Goal: Feedback & Contribution: Leave review/rating

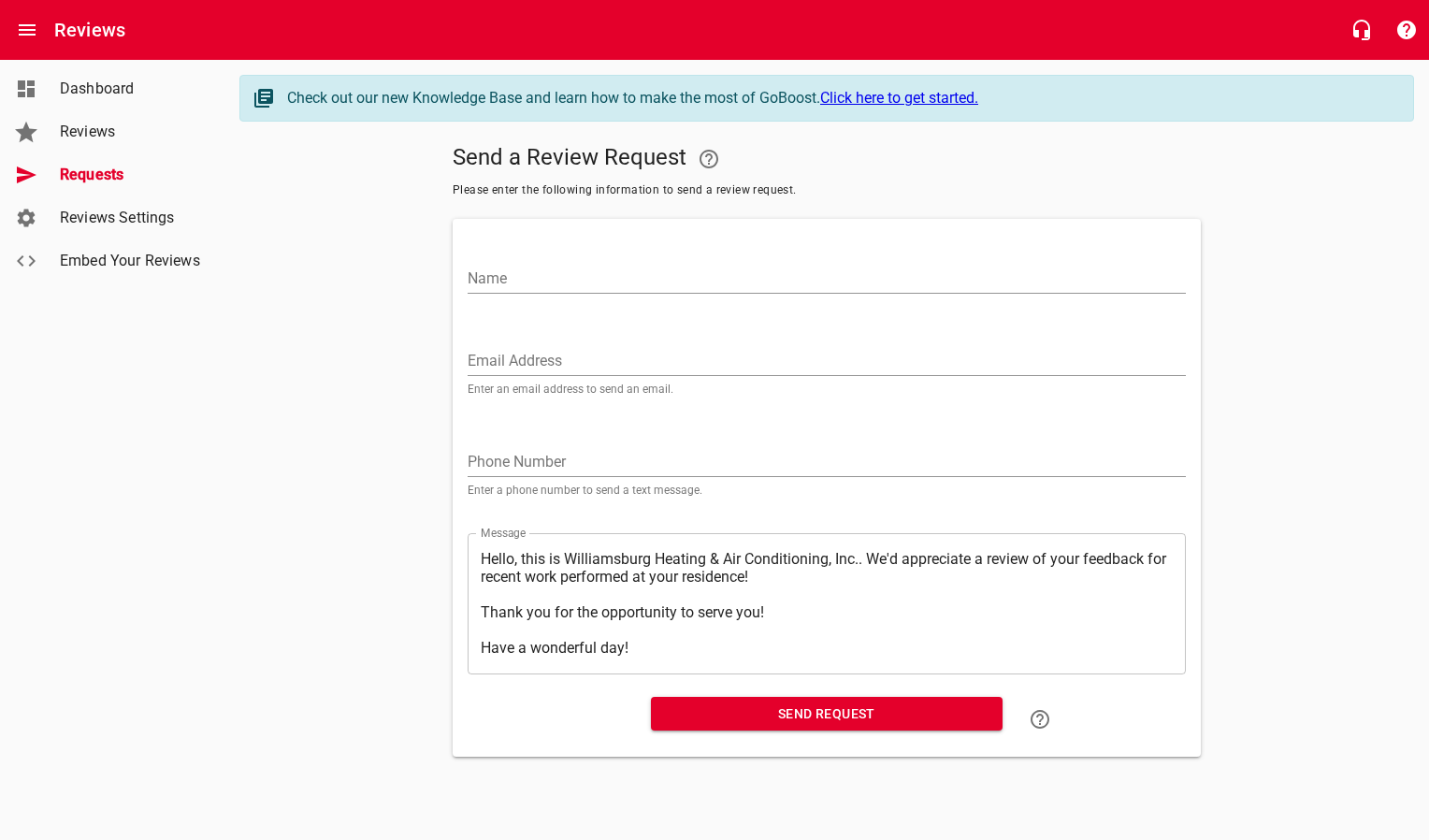
click at [671, 350] on input "Email Address" at bounding box center [826, 360] width 718 height 30
paste input "[EMAIL_ADDRESS][DOMAIN_NAME]"
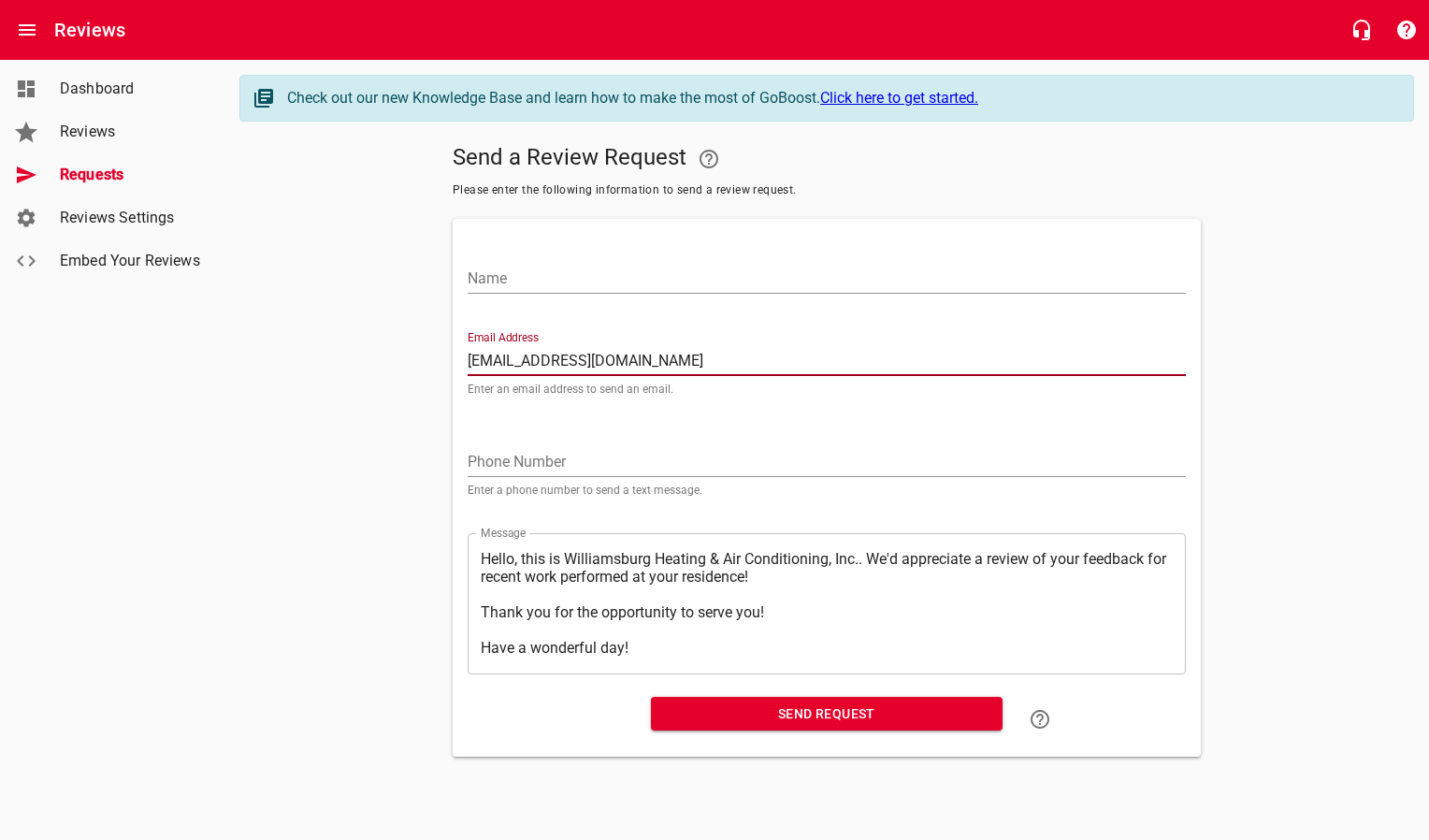
type input "[EMAIL_ADDRESS][DOMAIN_NAME]"
click at [669, 280] on input "Name" at bounding box center [826, 278] width 718 height 30
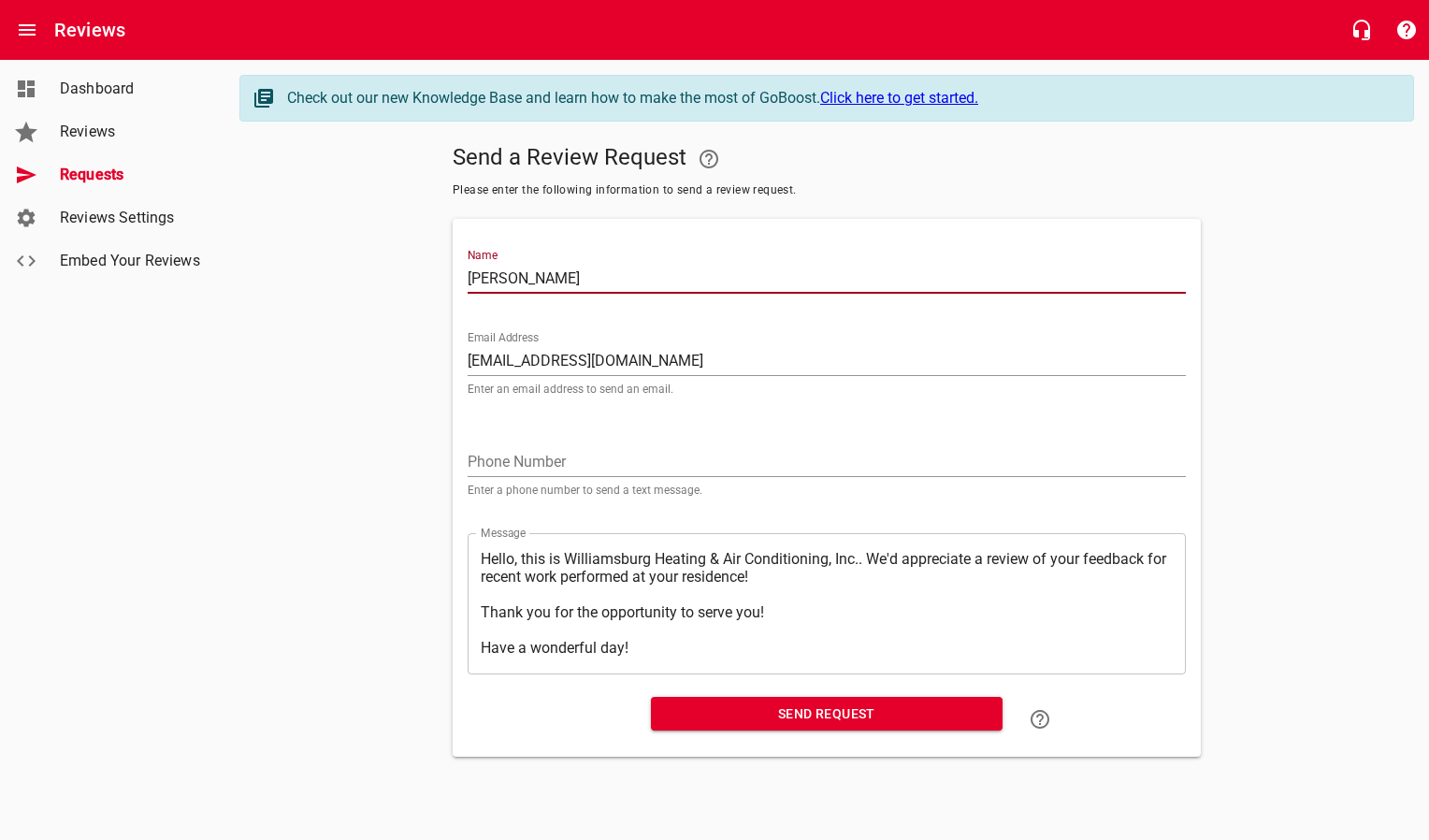
type input "[PERSON_NAME]"
click at [800, 716] on span "Send Request" at bounding box center [826, 714] width 321 height 23
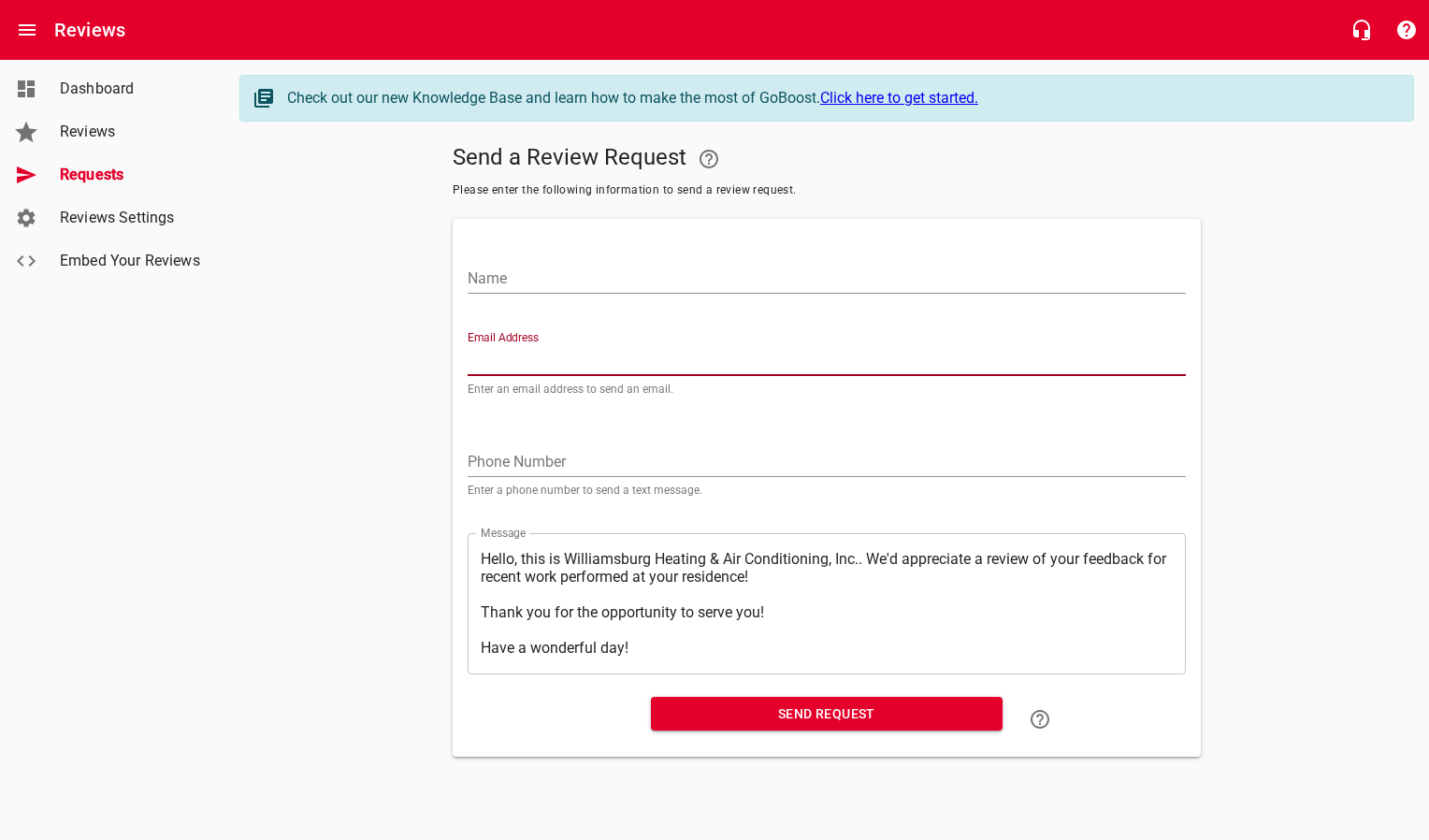
click at [655, 357] on input "Email Address" at bounding box center [826, 360] width 718 height 30
paste input "[EMAIL_ADDRESS][DOMAIN_NAME]"
type input "[EMAIL_ADDRESS][DOMAIN_NAME]"
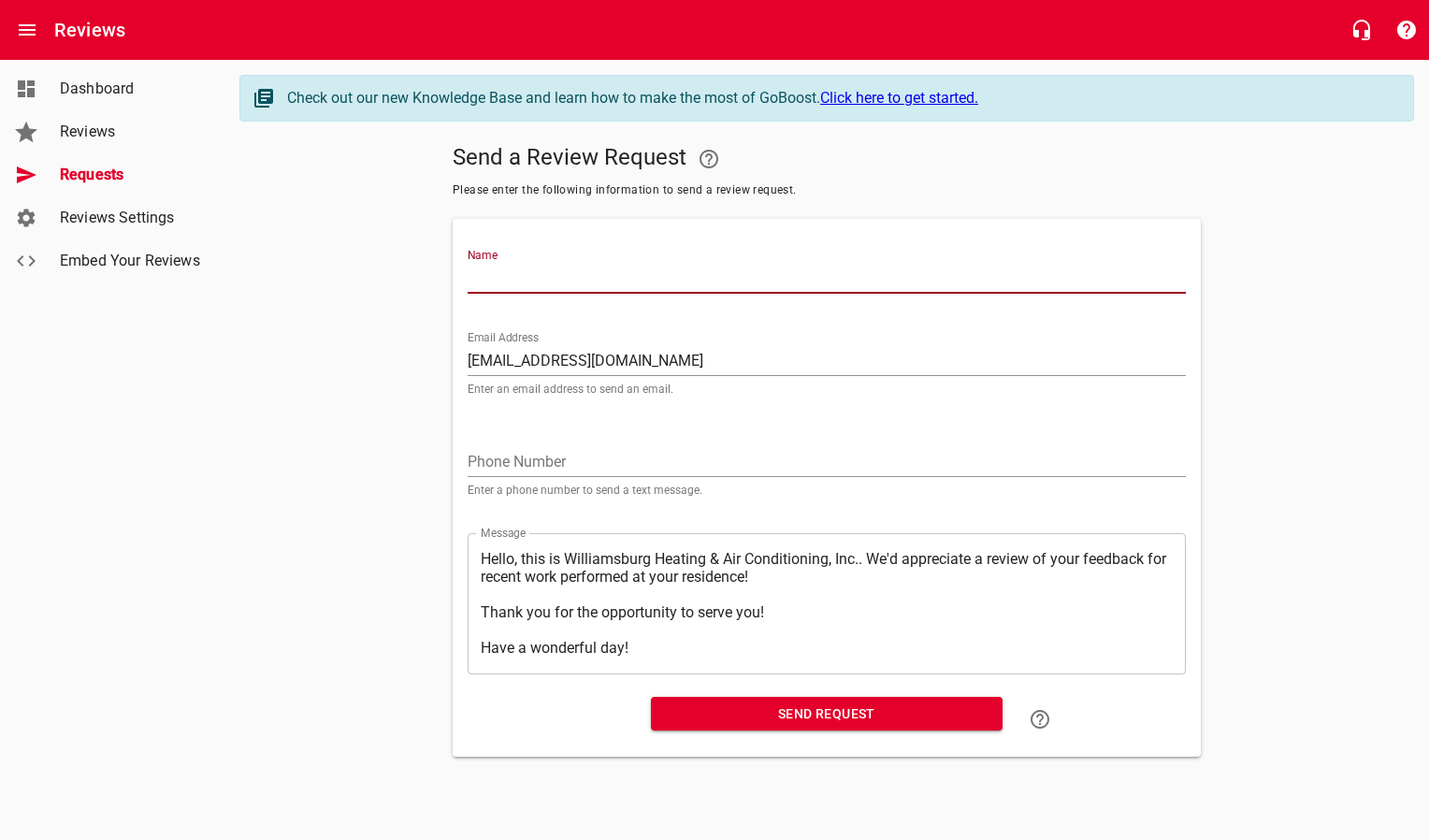
click at [632, 278] on input "Name" at bounding box center [826, 278] width 718 height 30
type input "[PERSON_NAME]"
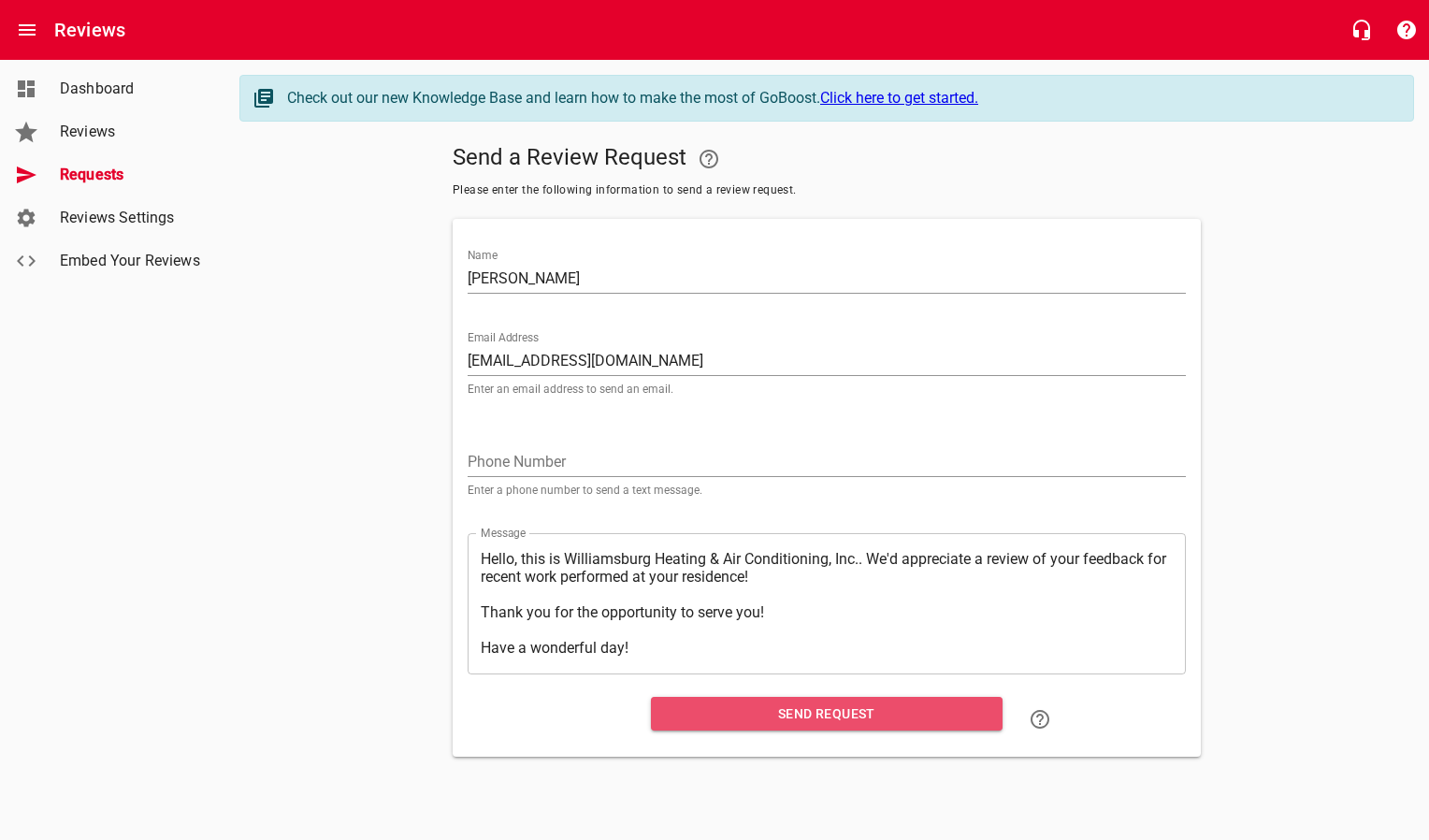
click at [775, 714] on span "Send Request" at bounding box center [826, 714] width 321 height 23
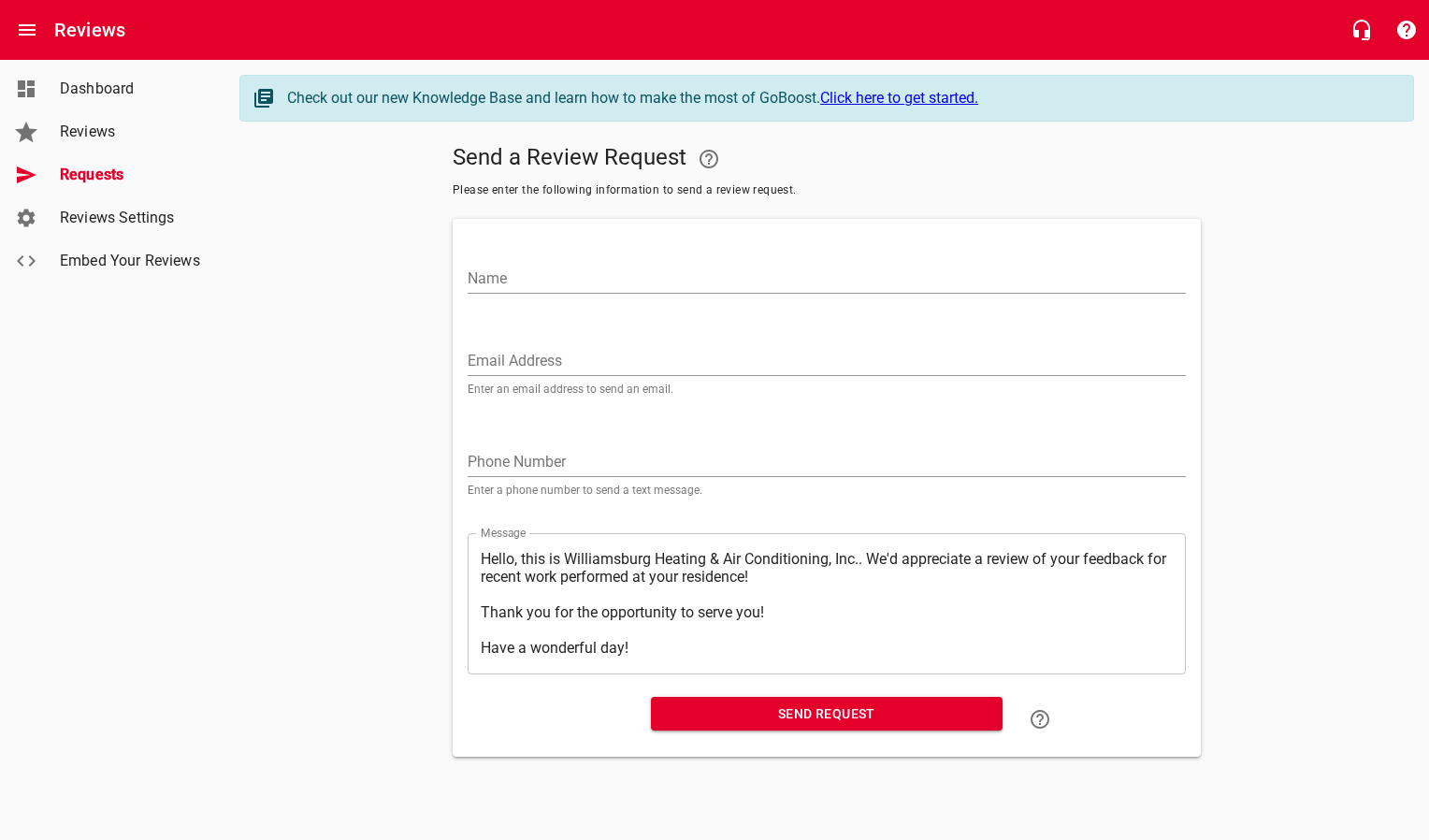
click at [555, 356] on input "Email Address" at bounding box center [826, 360] width 718 height 30
paste input "[PERSON_NAME][EMAIL_ADDRESS][PERSON_NAME][DOMAIN_NAME]"
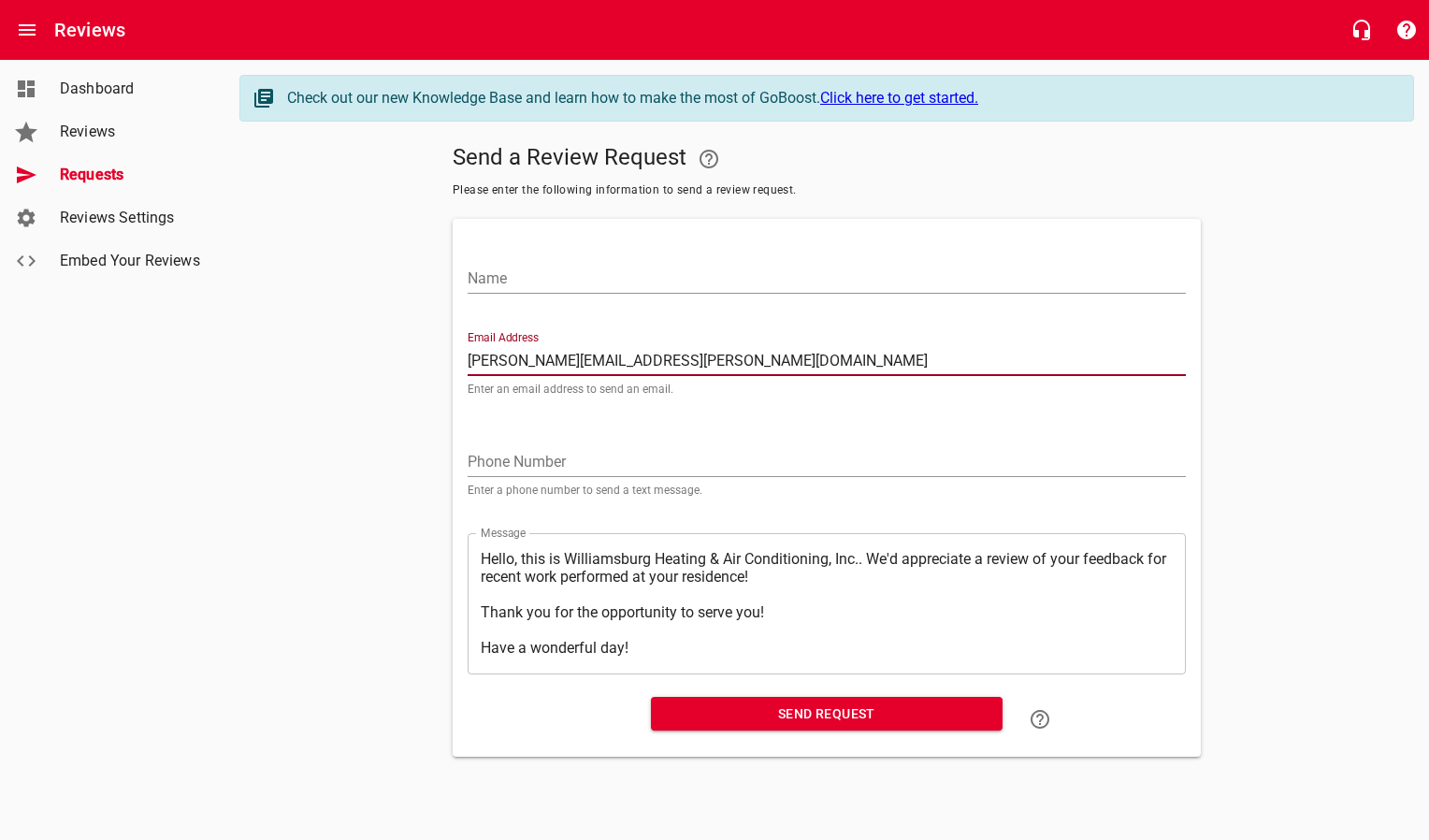
type input "[PERSON_NAME][EMAIL_ADDRESS][PERSON_NAME][DOMAIN_NAME]"
click at [580, 277] on input "Name" at bounding box center [826, 278] width 718 height 30
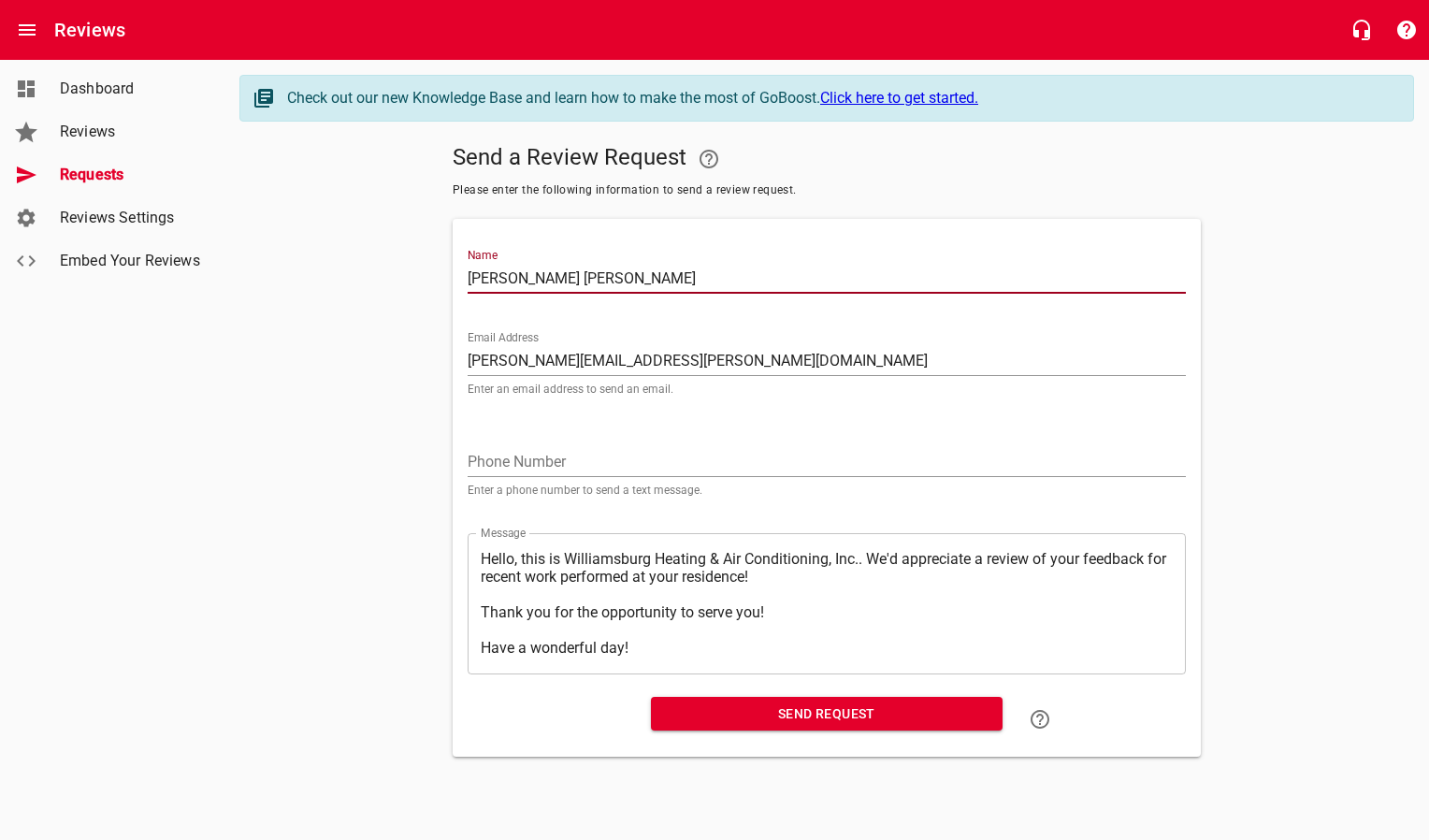
type input "[PERSON_NAME]"
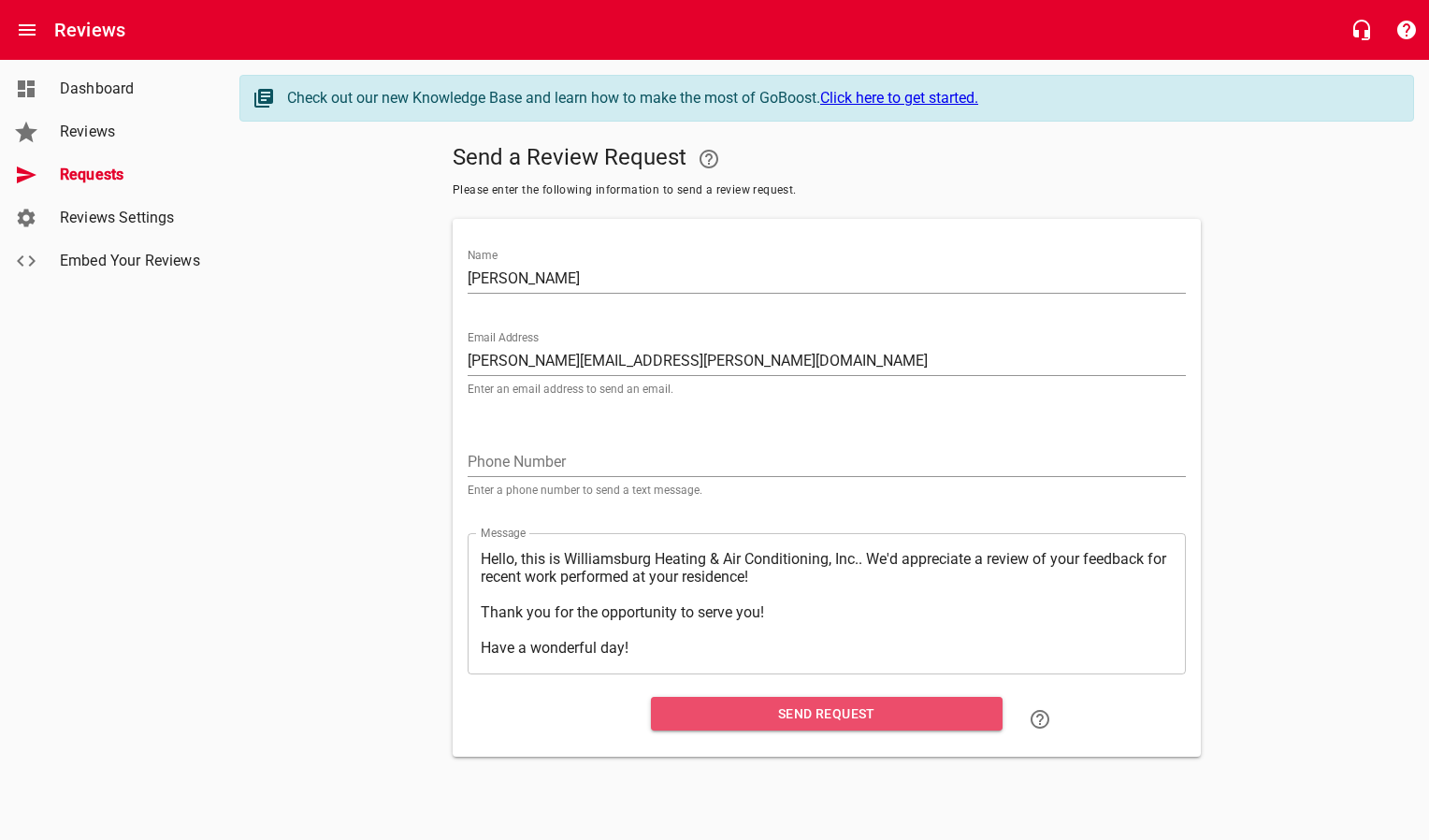
click at [695, 721] on span "Send Request" at bounding box center [826, 714] width 321 height 23
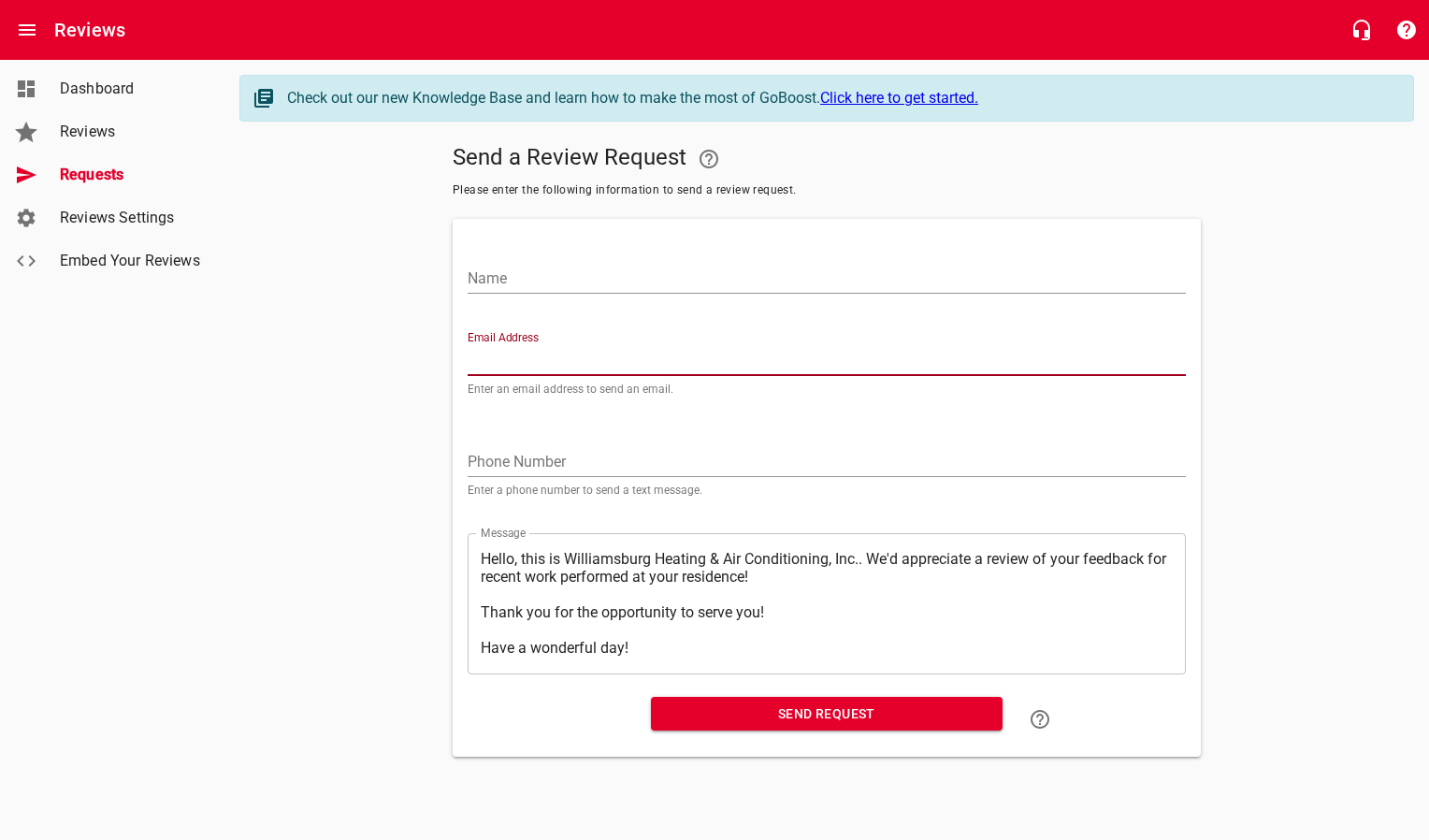
click at [523, 357] on input "Email Address" at bounding box center [826, 360] width 718 height 30
paste input "[EMAIL_ADDRESS][DOMAIN_NAME]"
type input "[EMAIL_ADDRESS][DOMAIN_NAME]"
click at [540, 280] on input "Name" at bounding box center [826, 278] width 718 height 30
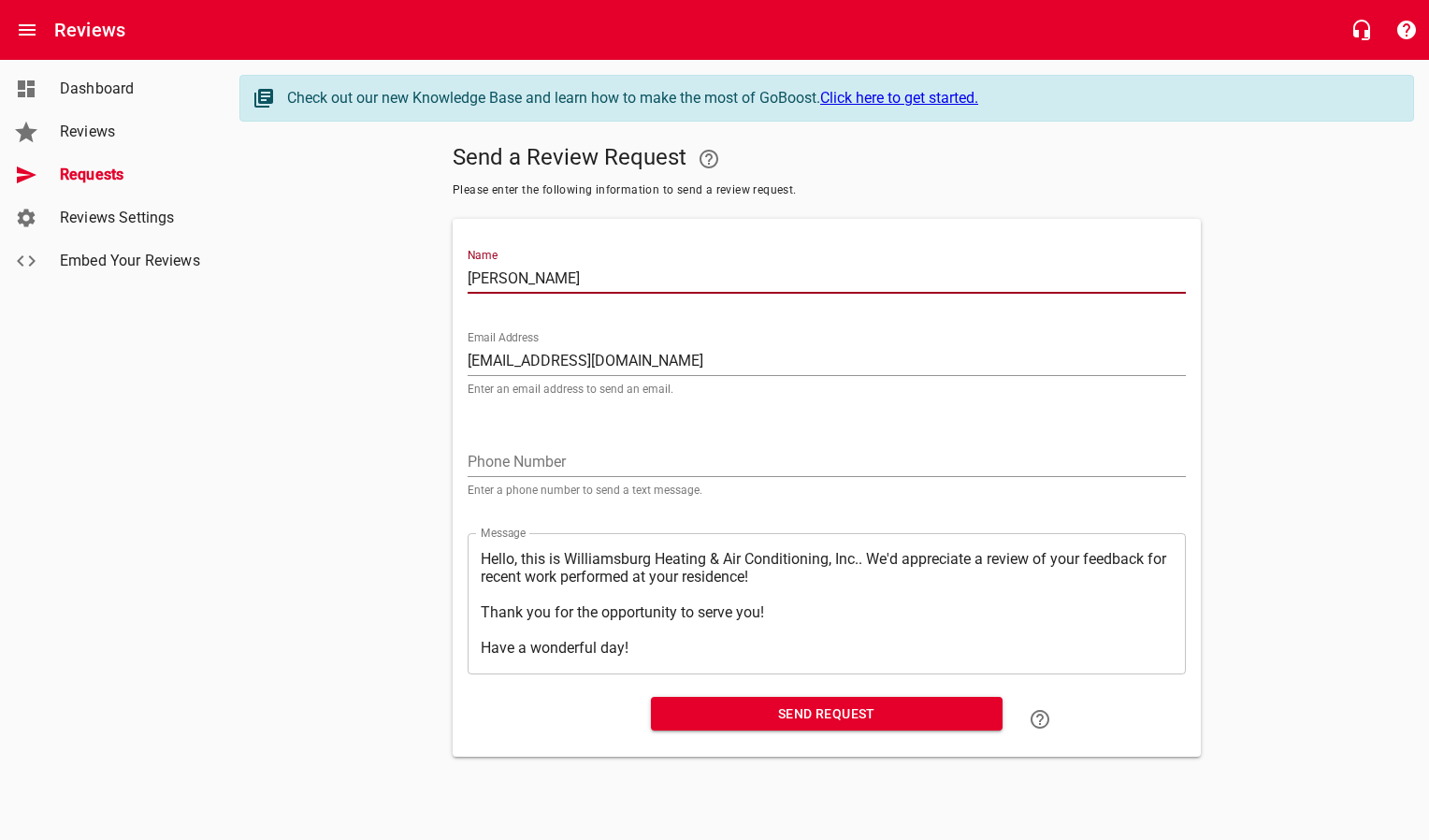
type input "[PERSON_NAME]"
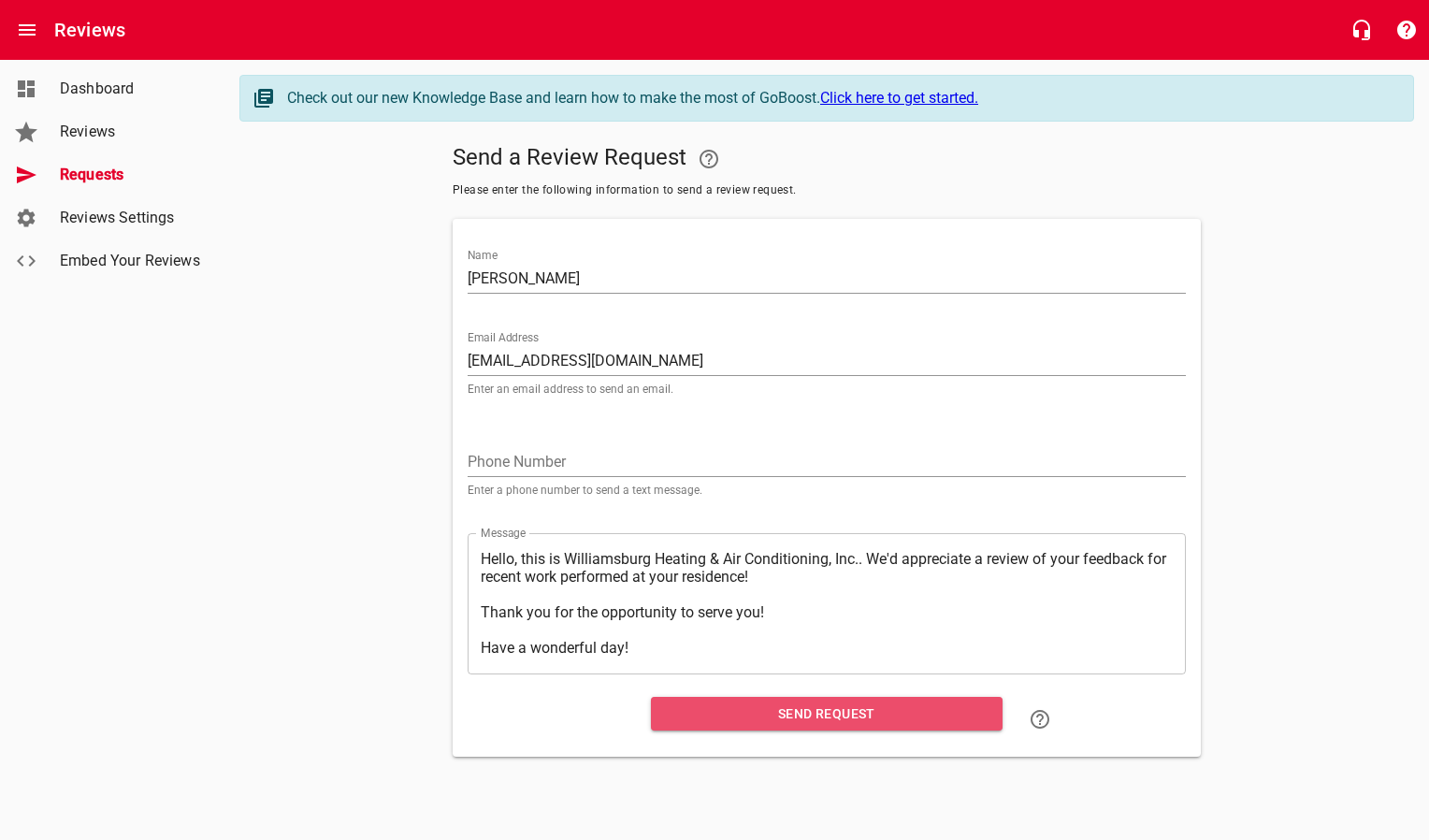
click at [818, 718] on span "Send Request" at bounding box center [826, 714] width 321 height 23
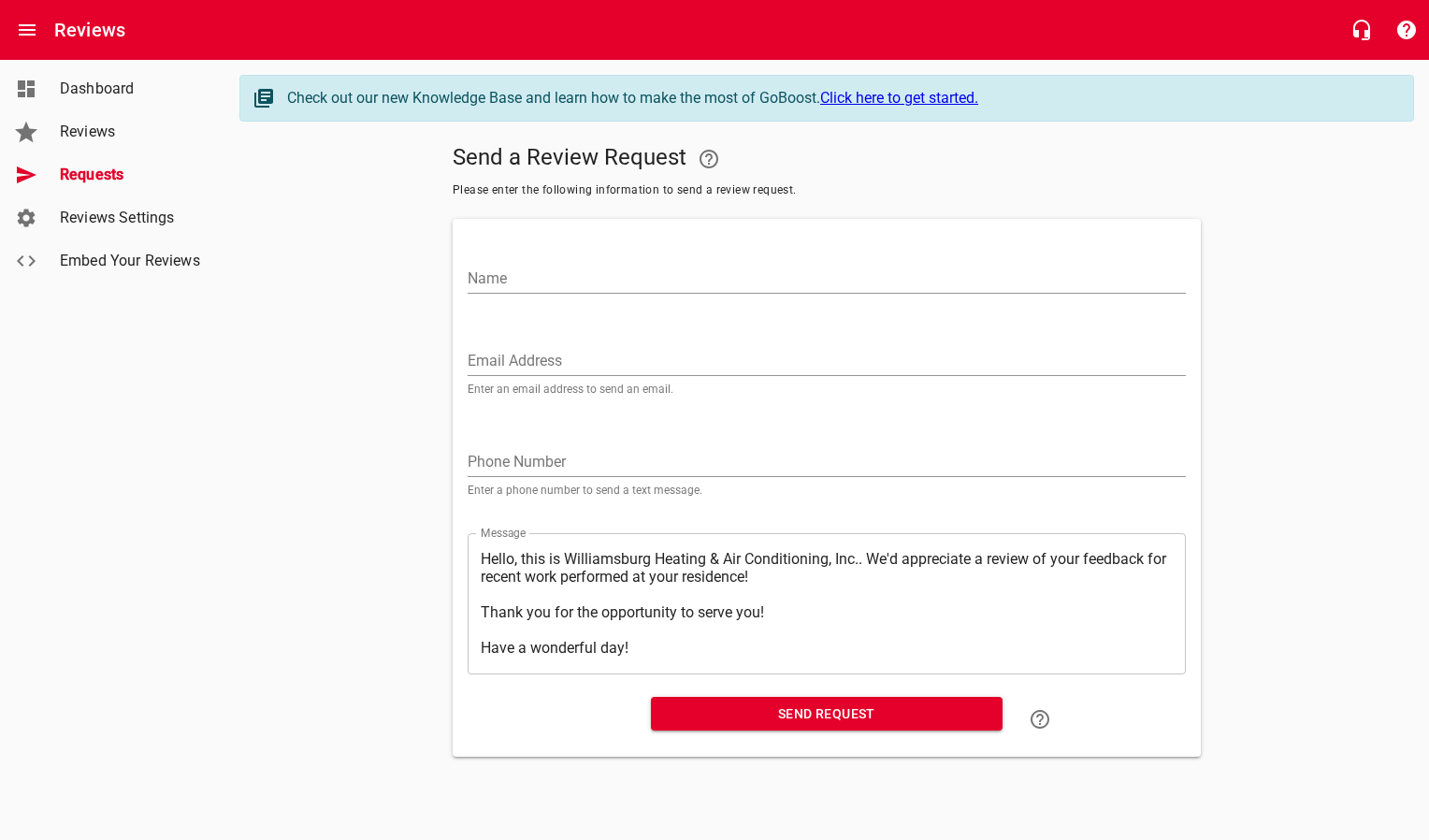
click at [526, 355] on input "Email Address" at bounding box center [826, 360] width 718 height 30
paste input "[EMAIL_ADDRESS][PERSON_NAME][DOMAIN_NAME]"
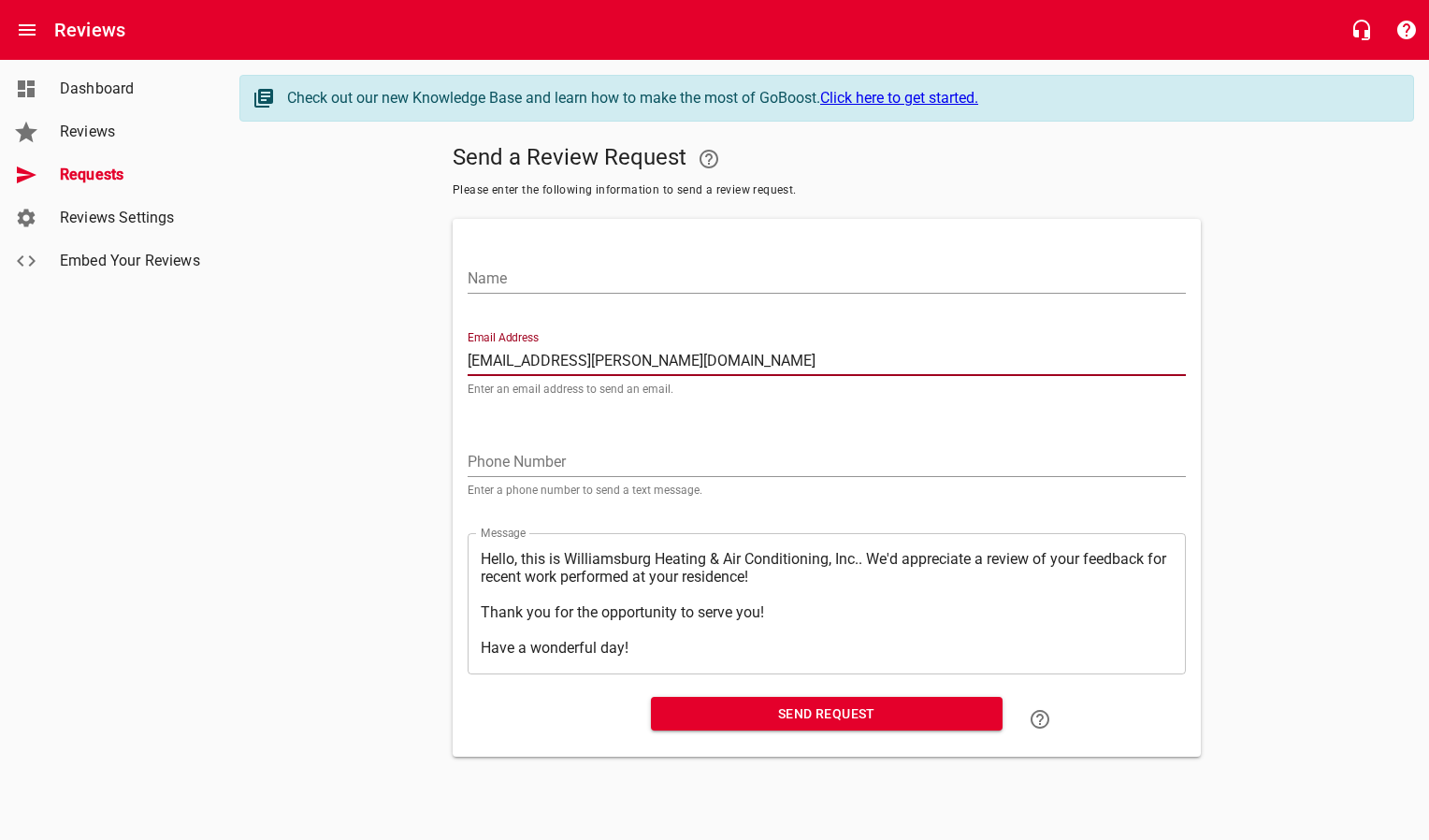
type input "[EMAIL_ADDRESS][PERSON_NAME][DOMAIN_NAME]"
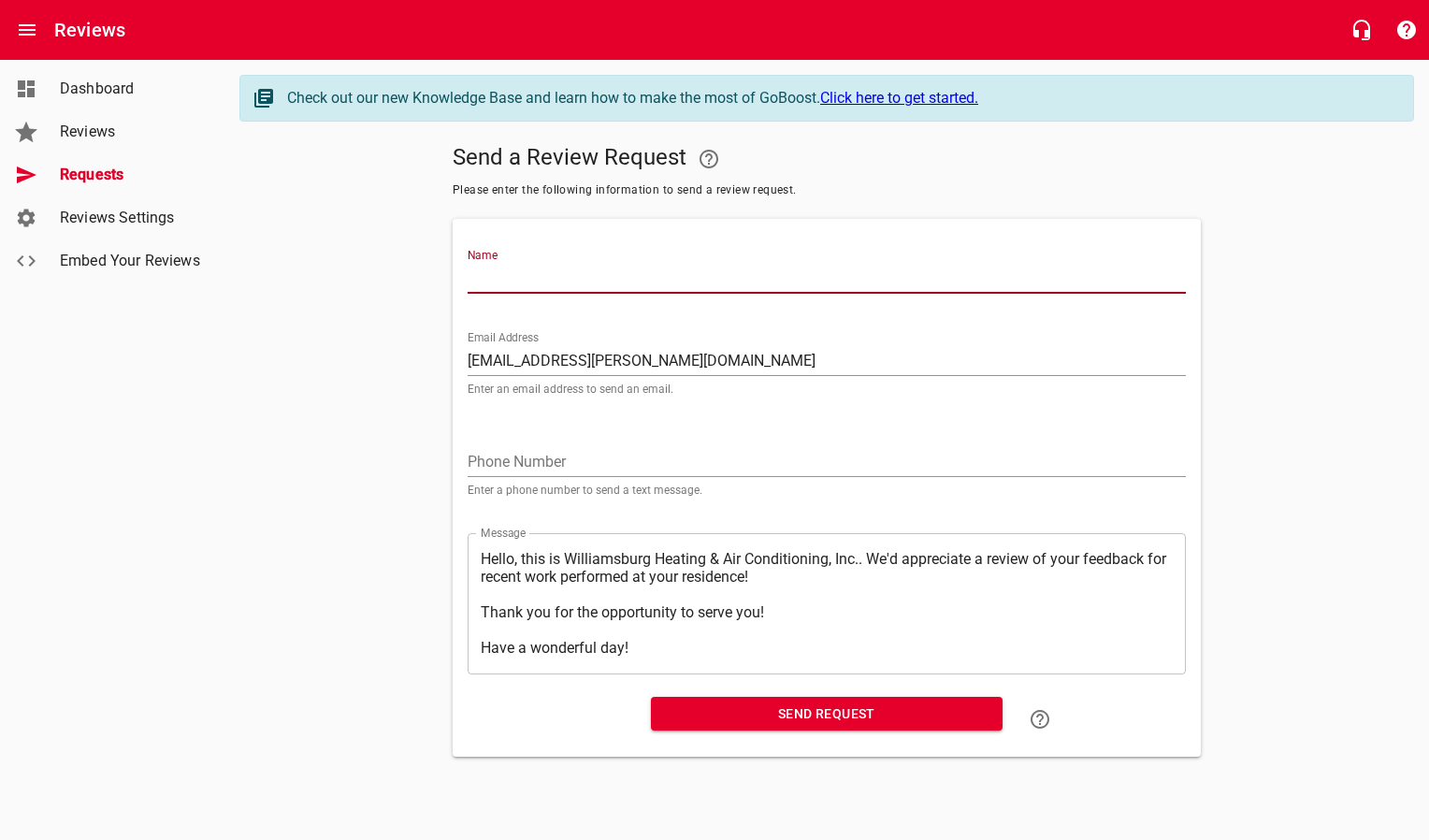
click at [561, 275] on input "Name" at bounding box center [826, 278] width 718 height 30
type input "[PERSON_NAME] & [PERSON_NAME]"
click at [683, 710] on span "Send Request" at bounding box center [826, 714] width 321 height 23
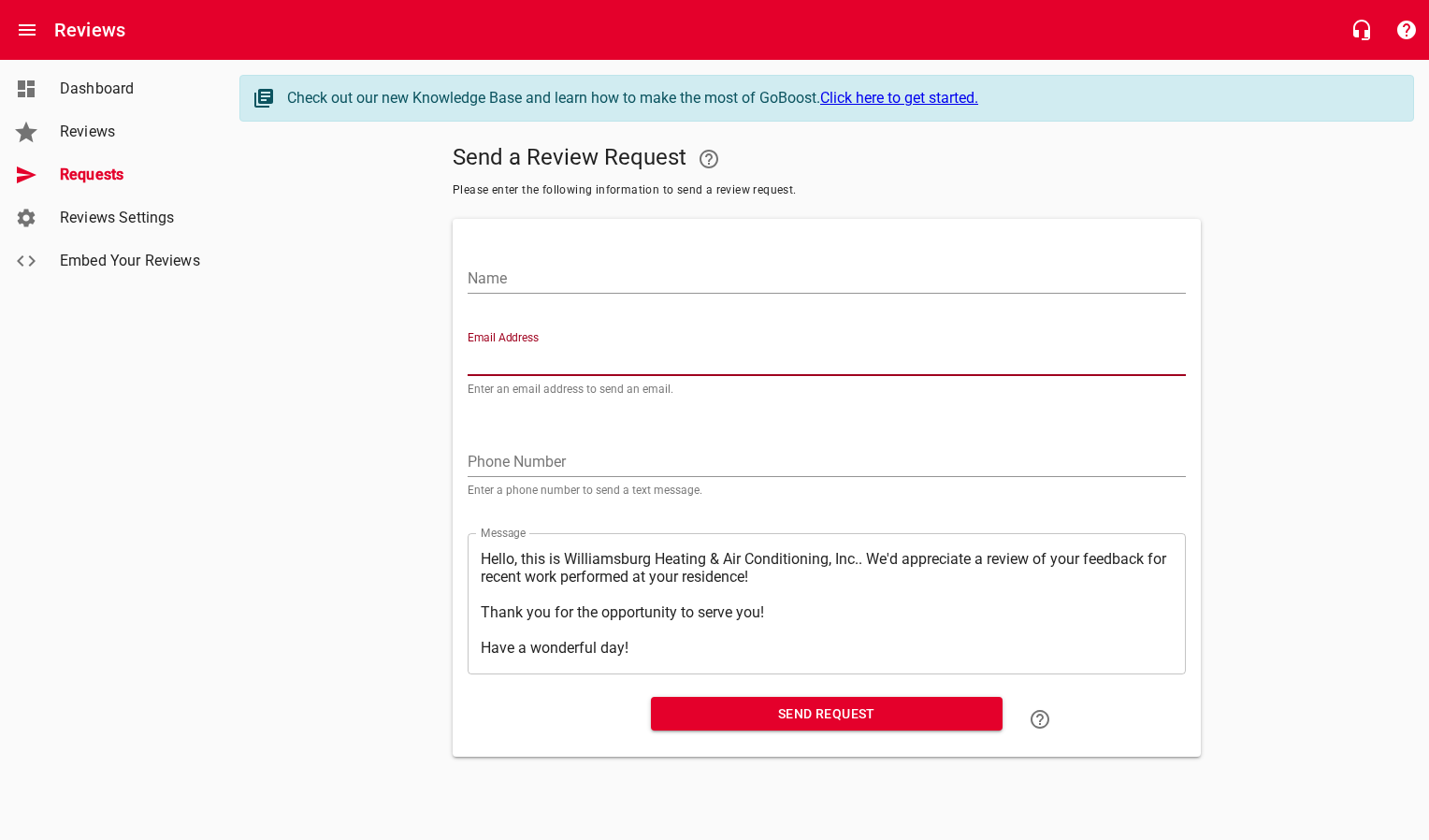
click at [531, 352] on input "Email Address" at bounding box center [826, 360] width 718 height 30
paste input "[EMAIL_ADDRESS][DOMAIN_NAME]"
type input "[EMAIL_ADDRESS][DOMAIN_NAME]"
click at [554, 280] on input "Name" at bounding box center [826, 278] width 718 height 30
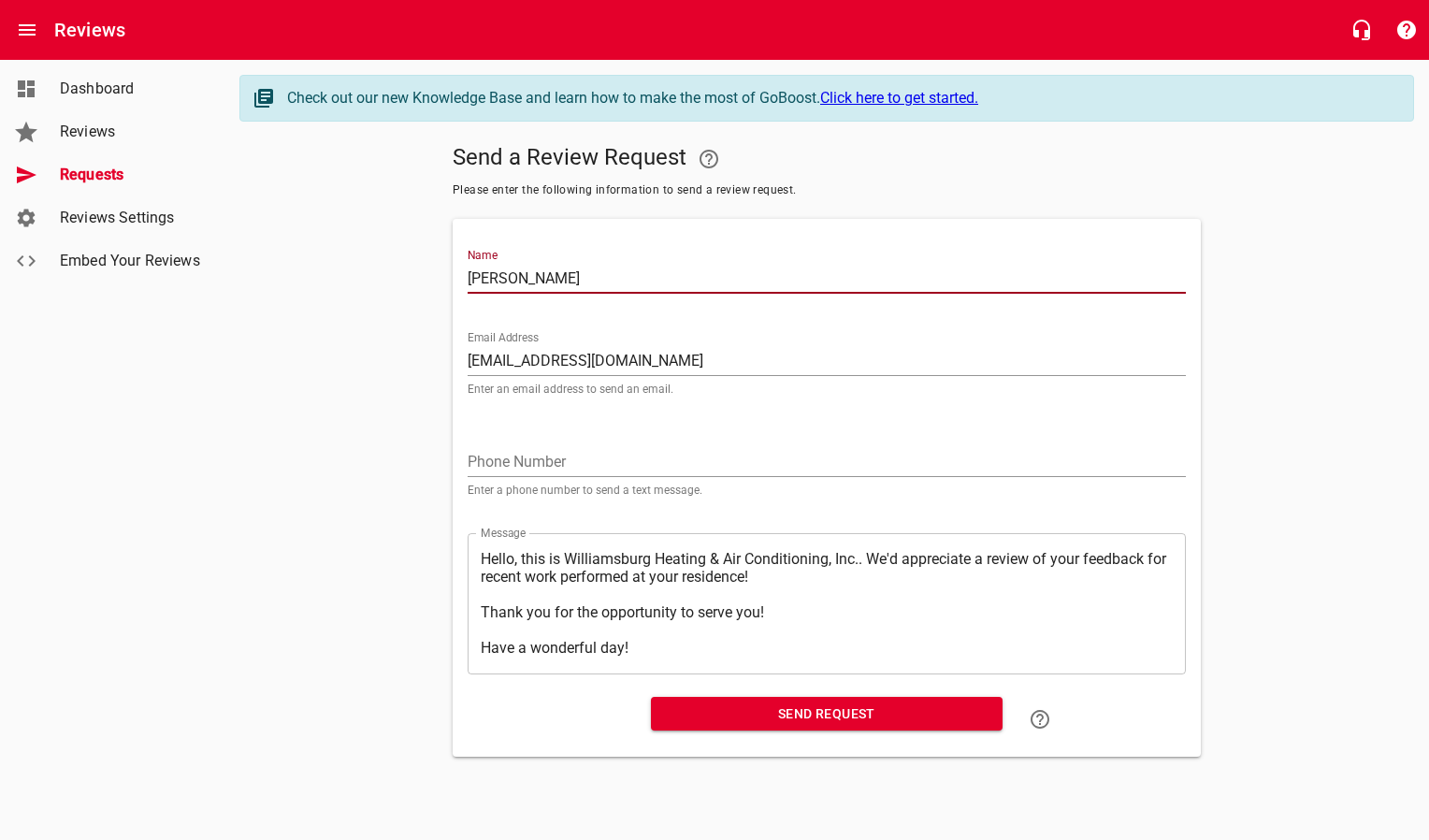
type input "[PERSON_NAME]"
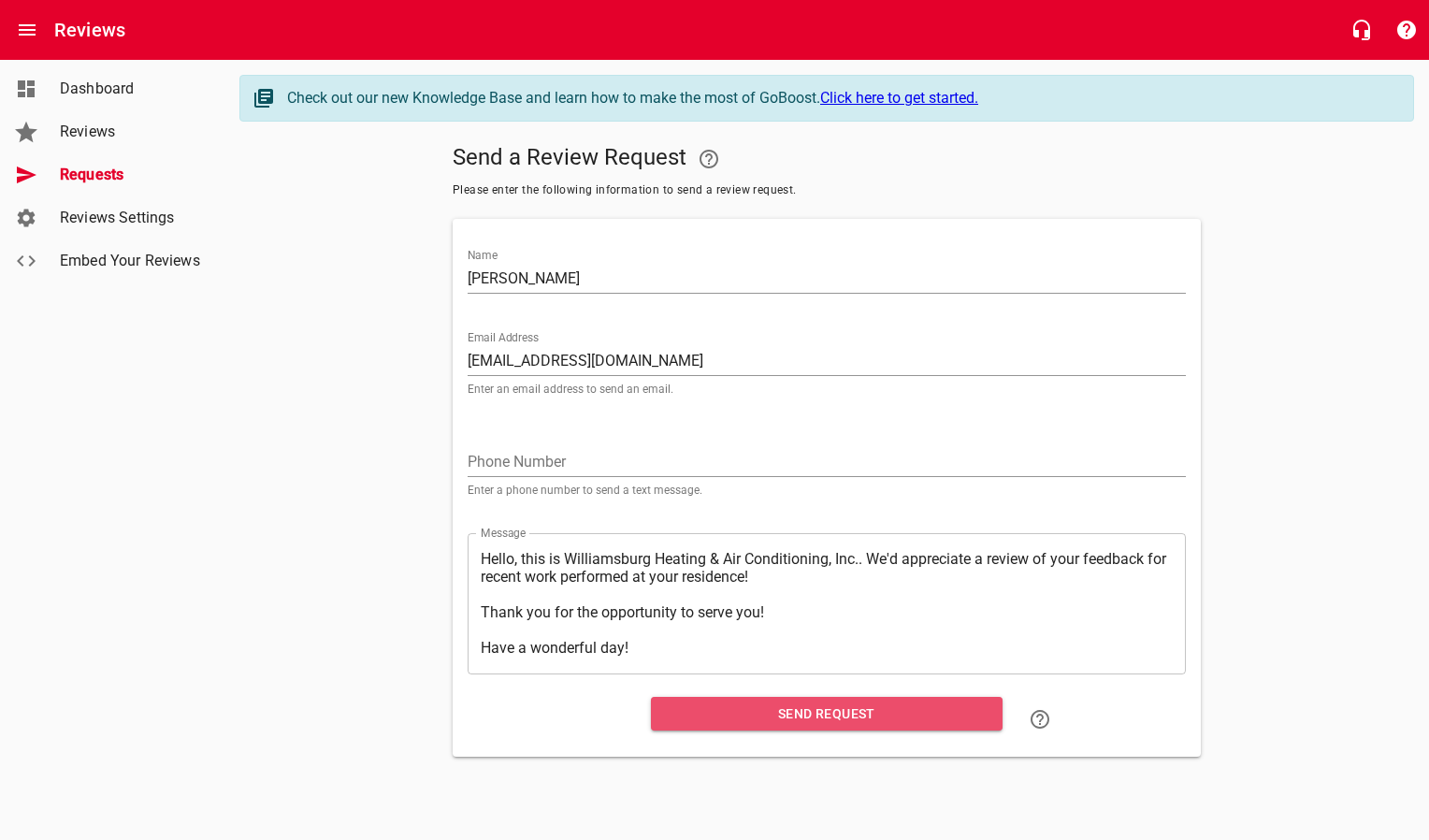
click at [680, 715] on span "Send Request" at bounding box center [826, 714] width 321 height 23
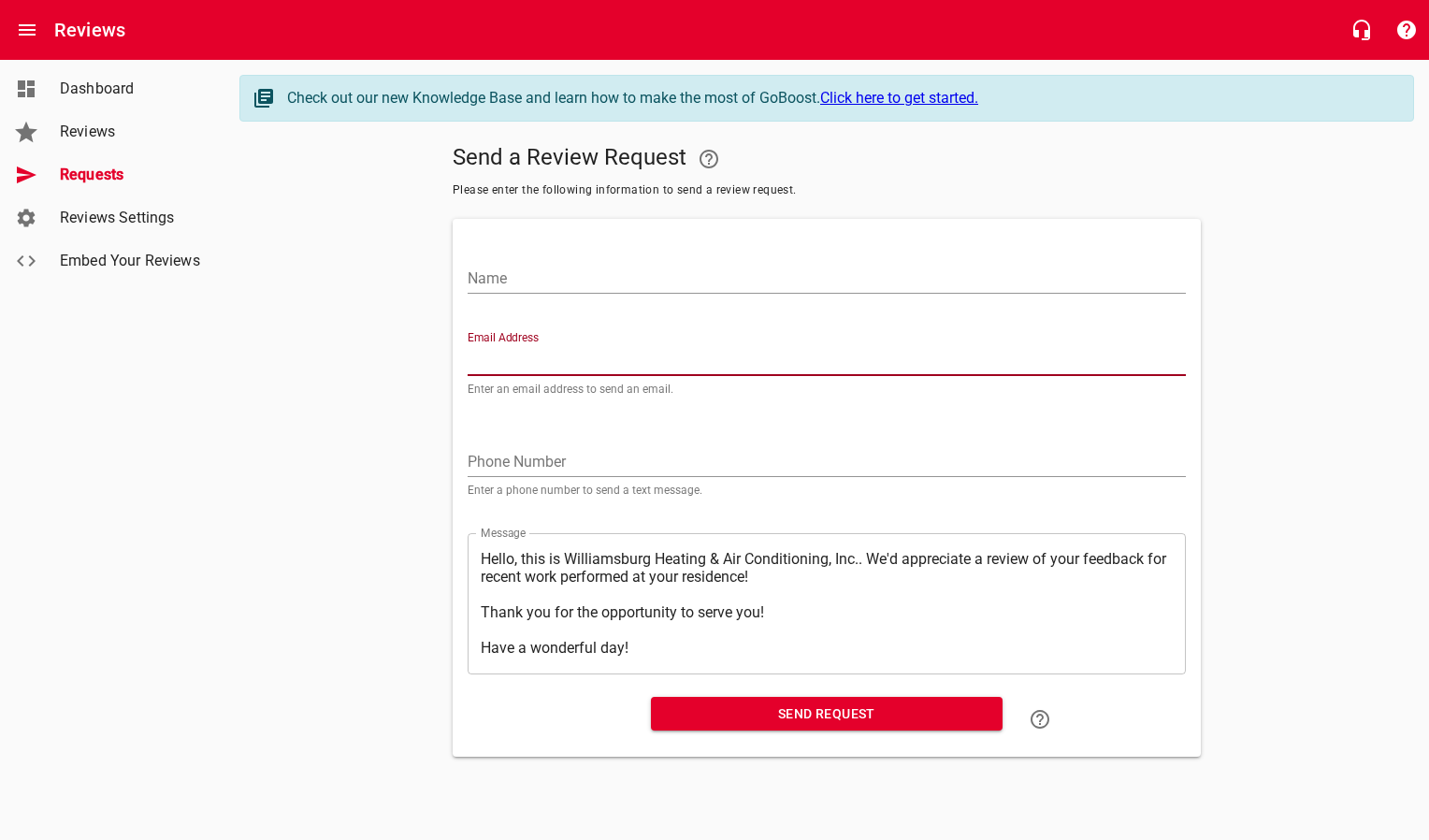
click at [554, 365] on input "Email Address" at bounding box center [826, 360] width 718 height 30
paste input "[EMAIL_ADDRESS][DOMAIN_NAME]"
type input "[EMAIL_ADDRESS][DOMAIN_NAME]"
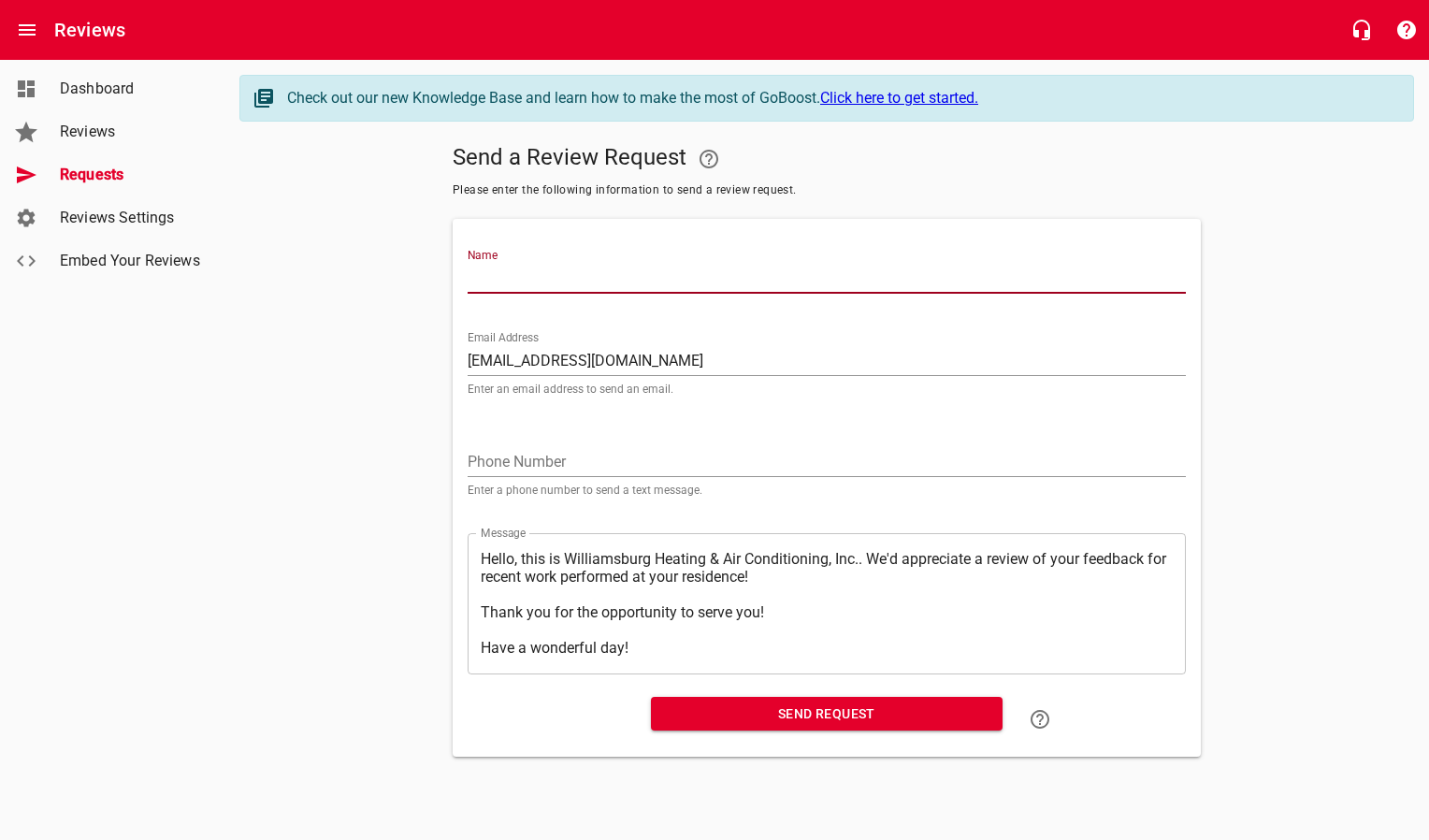
click at [563, 281] on input "Name" at bounding box center [826, 278] width 718 height 30
type input "[PERSON_NAME]"
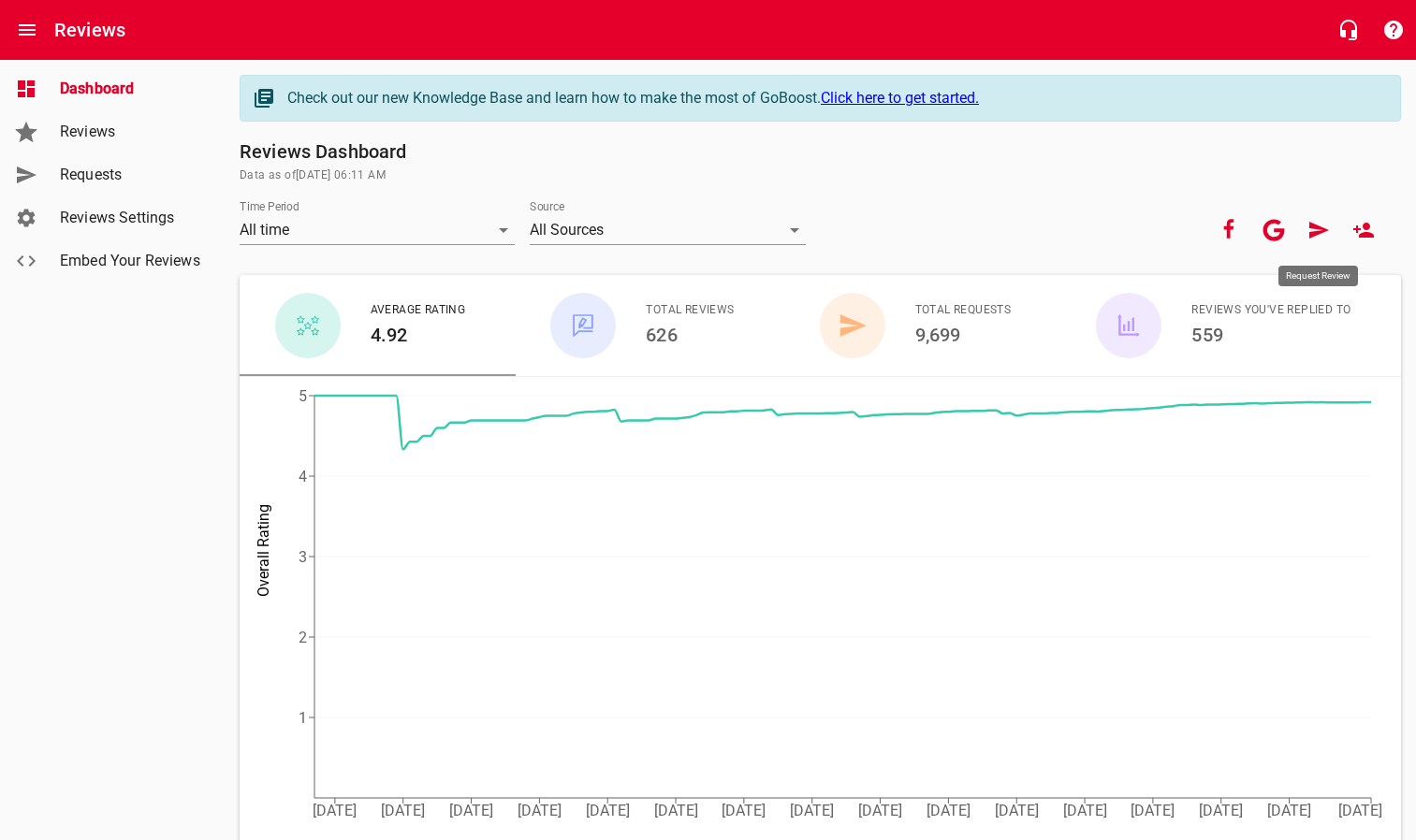
click at [1318, 230] on icon at bounding box center [1318, 230] width 20 height 17
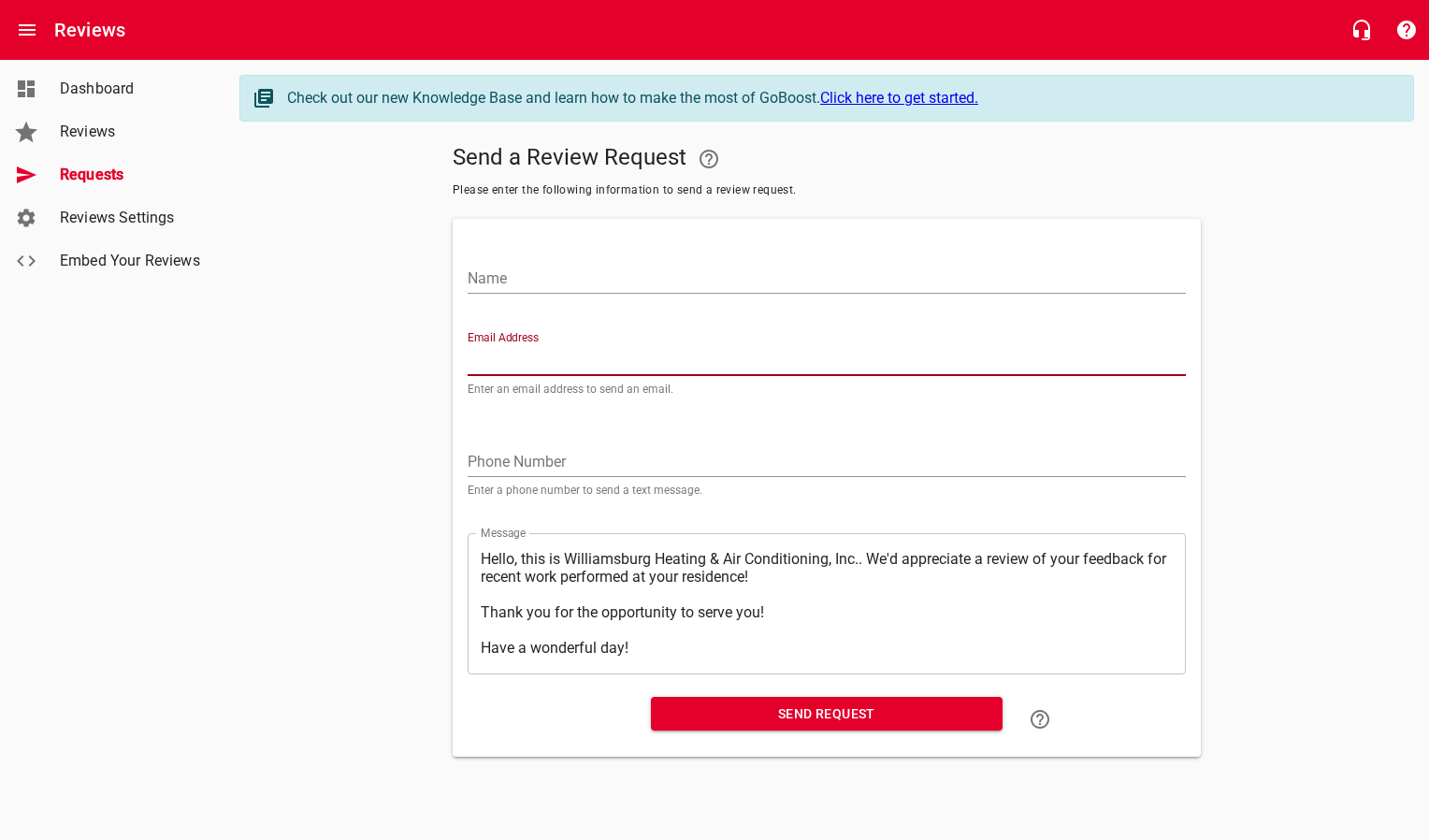
click at [644, 352] on input "Email Address" at bounding box center [826, 360] width 718 height 30
paste input "[PERSON_NAME][EMAIL_ADDRESS][PERSON_NAME][DOMAIN_NAME]"
type input "[PERSON_NAME][EMAIL_ADDRESS][PERSON_NAME][DOMAIN_NAME]"
click at [605, 280] on input "Name" at bounding box center [826, 278] width 718 height 30
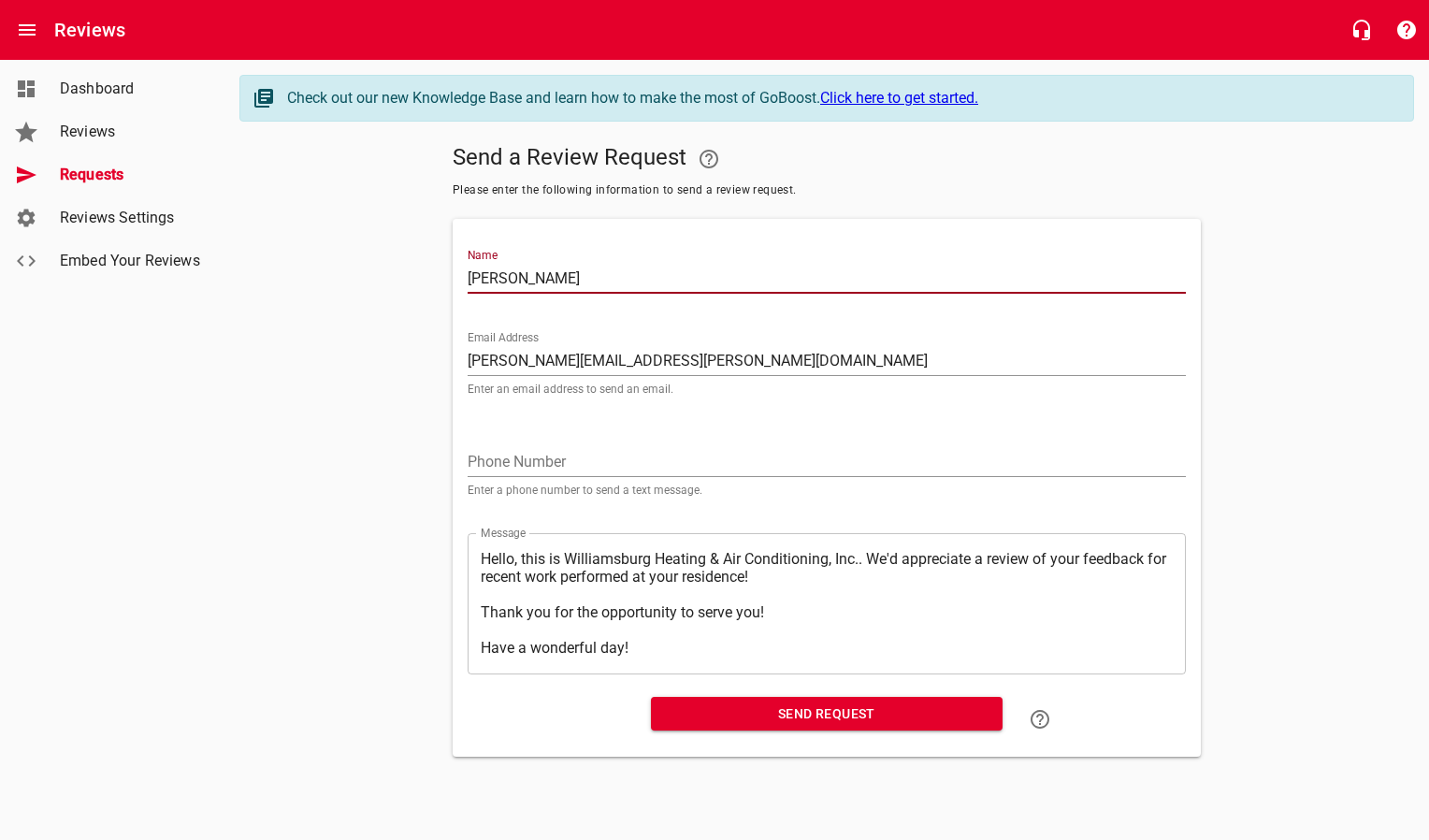
type input "[PERSON_NAME]"
click at [745, 711] on span "Send Request" at bounding box center [826, 714] width 321 height 23
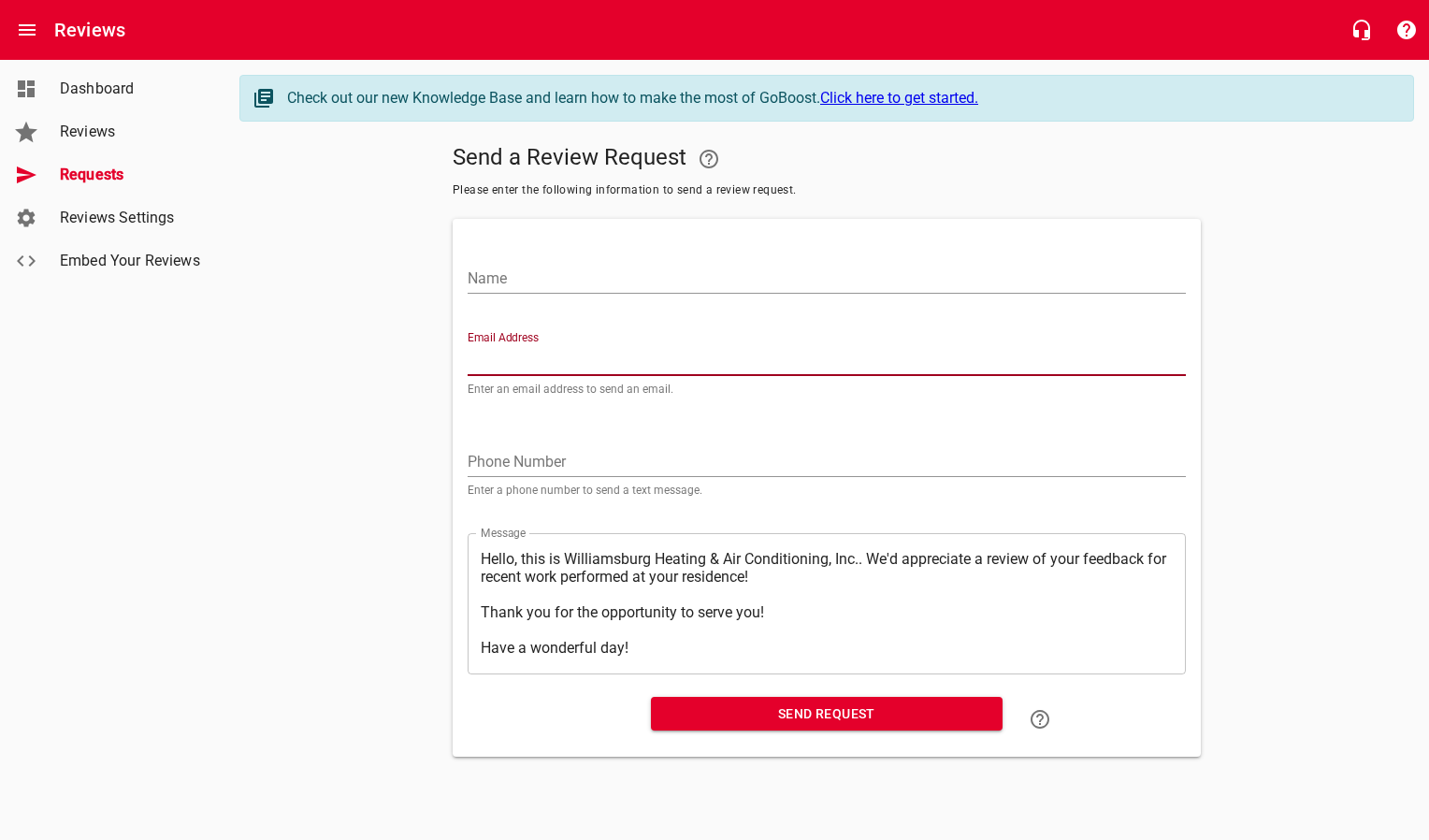
click at [577, 364] on input "Email Address" at bounding box center [826, 360] width 718 height 30
paste input "[EMAIL_ADDRESS][PERSON_NAME][DOMAIN_NAME]"
type input "[EMAIL_ADDRESS][PERSON_NAME][DOMAIN_NAME]"
click at [586, 274] on input "Name" at bounding box center [826, 278] width 718 height 30
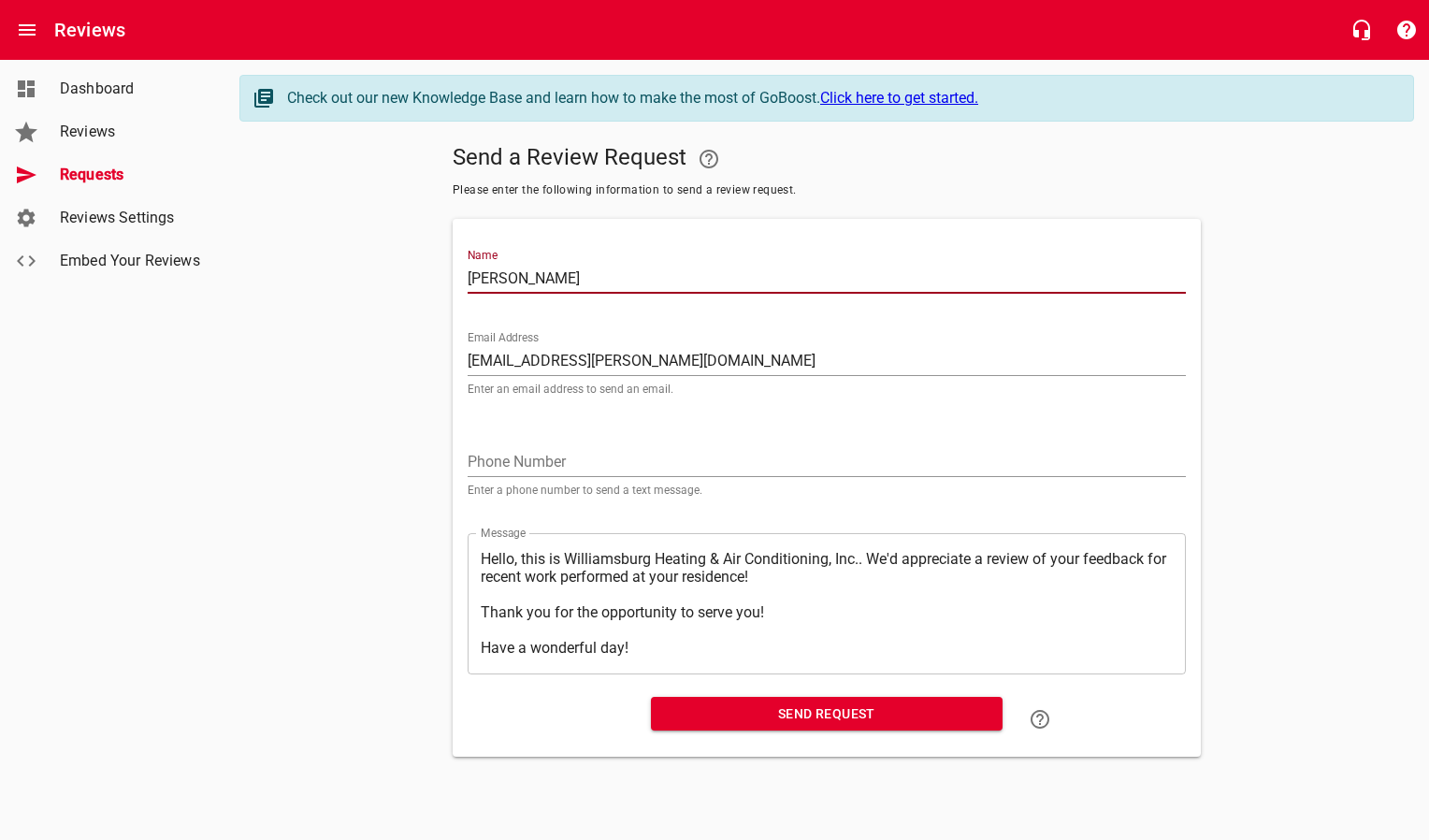
type input "[PERSON_NAME]"
click at [675, 714] on span "Send Request" at bounding box center [826, 714] width 321 height 23
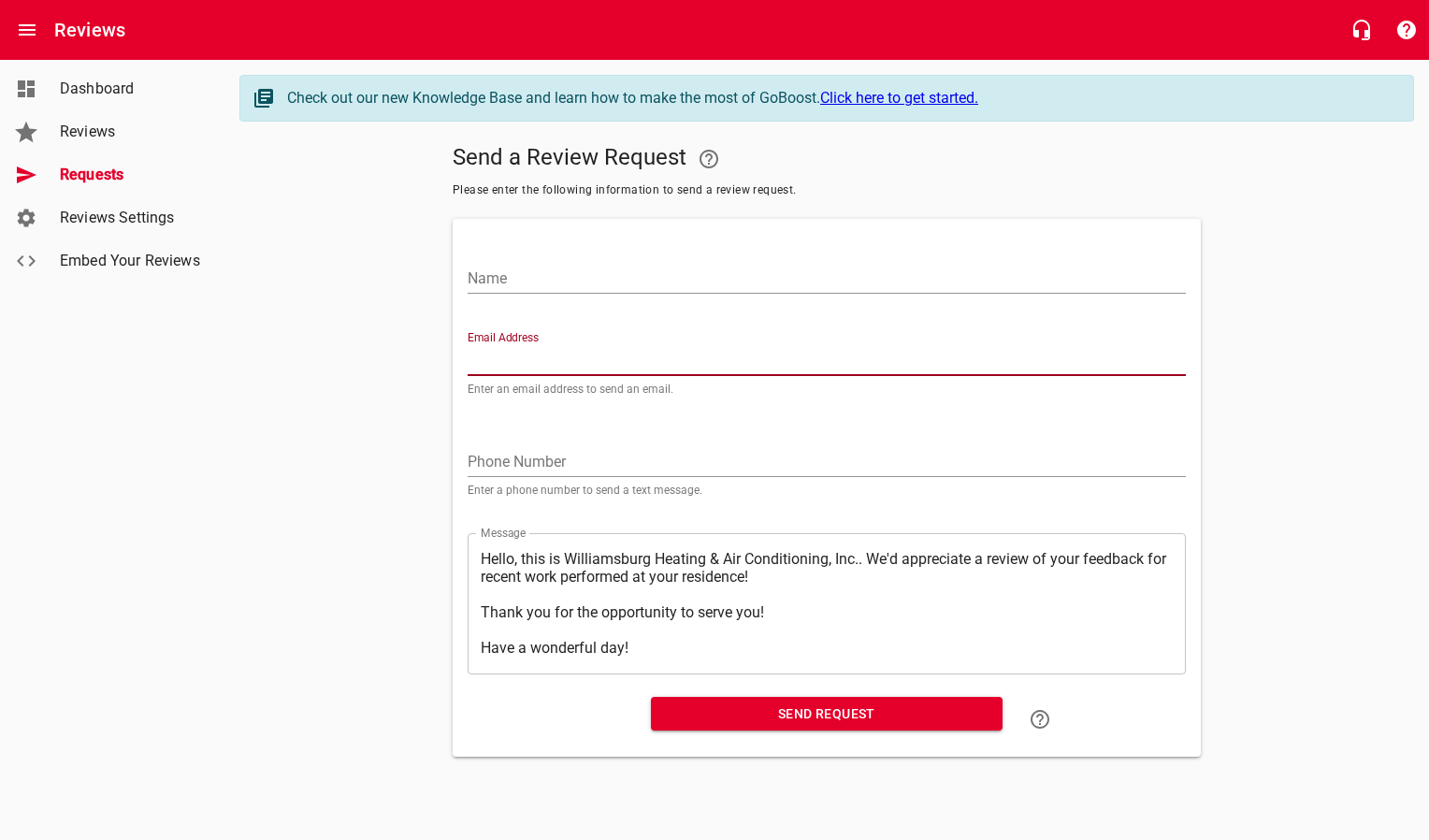
click at [539, 353] on input "Email Address" at bounding box center [826, 360] width 718 height 30
paste input "[EMAIL_ADDRESS][DOMAIN_NAME]"
type input "[EMAIL_ADDRESS][DOMAIN_NAME]"
click at [520, 272] on input "Name" at bounding box center [826, 278] width 718 height 30
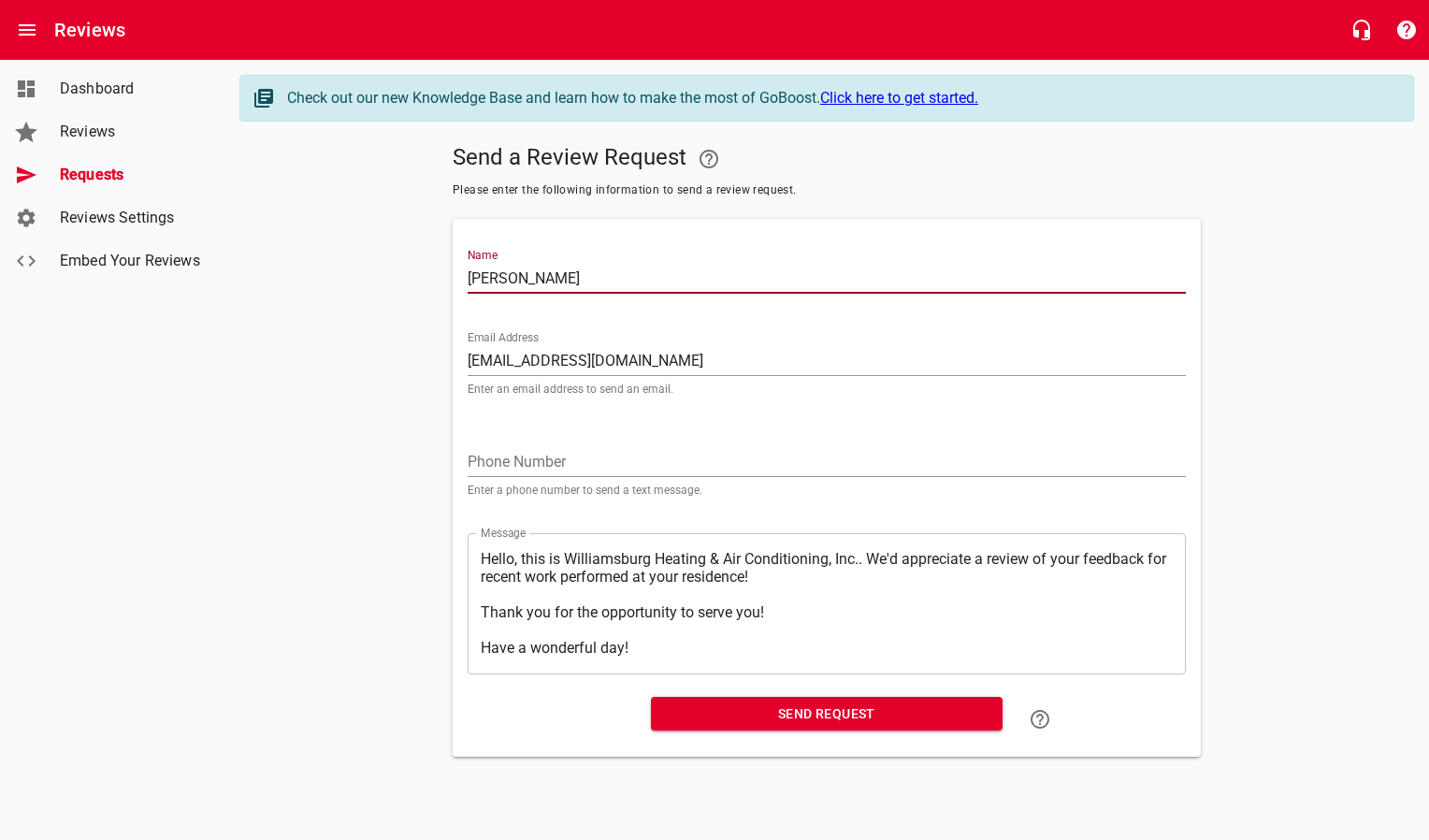
type input "[PERSON_NAME]"
click at [713, 710] on span "Send Request" at bounding box center [826, 714] width 321 height 23
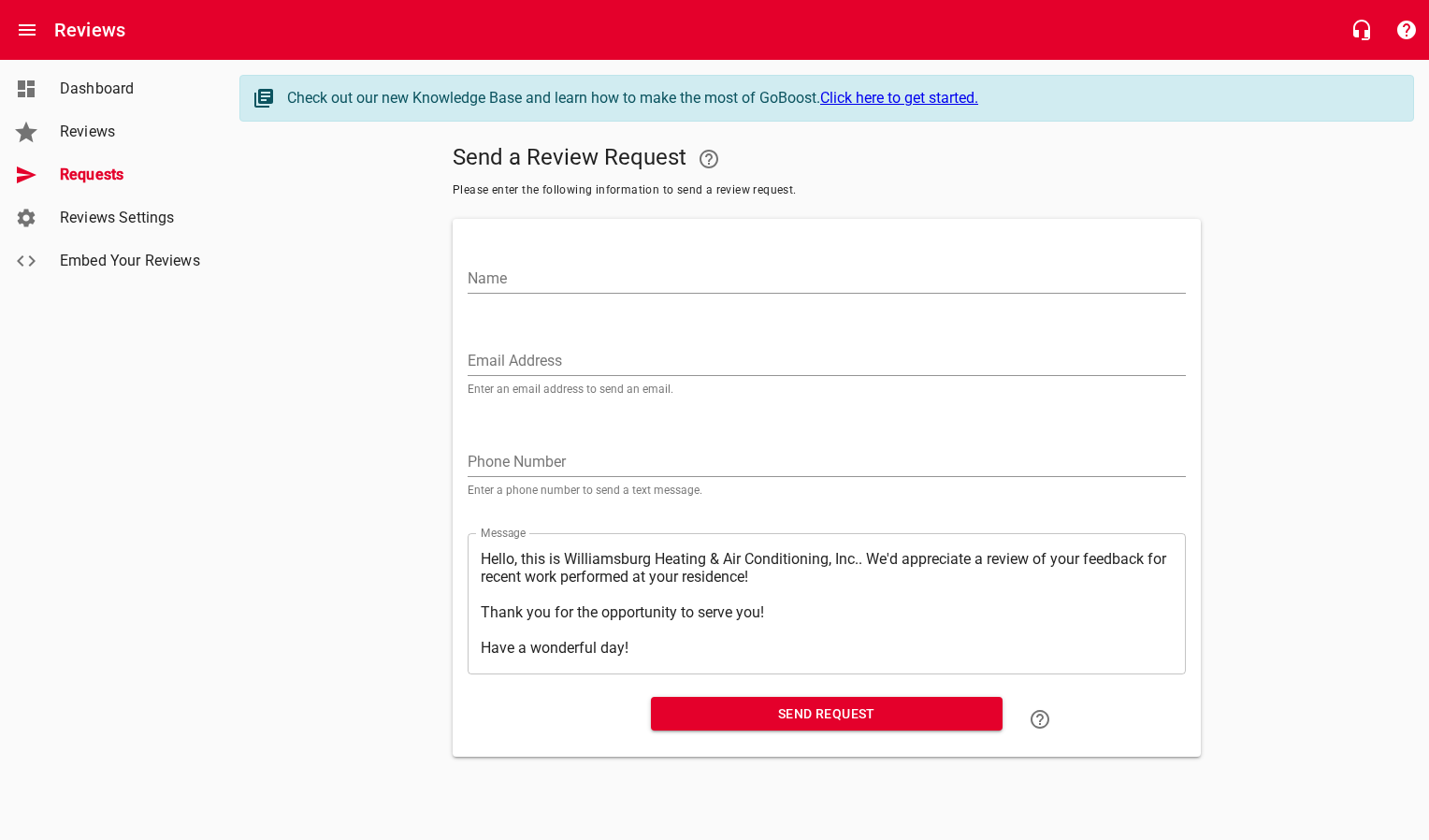
click at [533, 372] on input "Email Address" at bounding box center [826, 360] width 718 height 30
paste input "[PERSON_NAME][EMAIL_ADDRESS][PERSON_NAME][DOMAIN_NAME]"
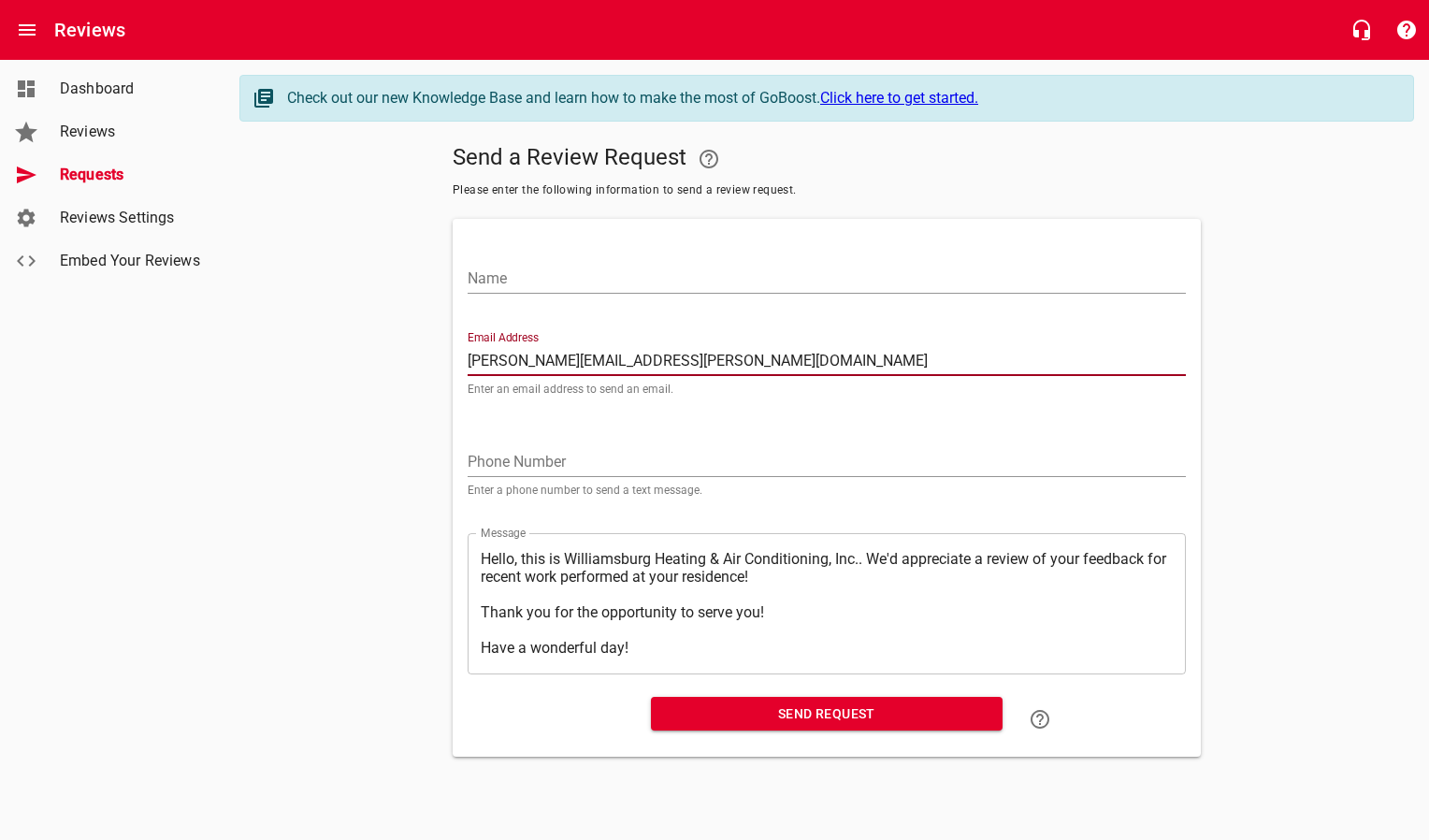
type input "[PERSON_NAME][EMAIL_ADDRESS][PERSON_NAME][DOMAIN_NAME]"
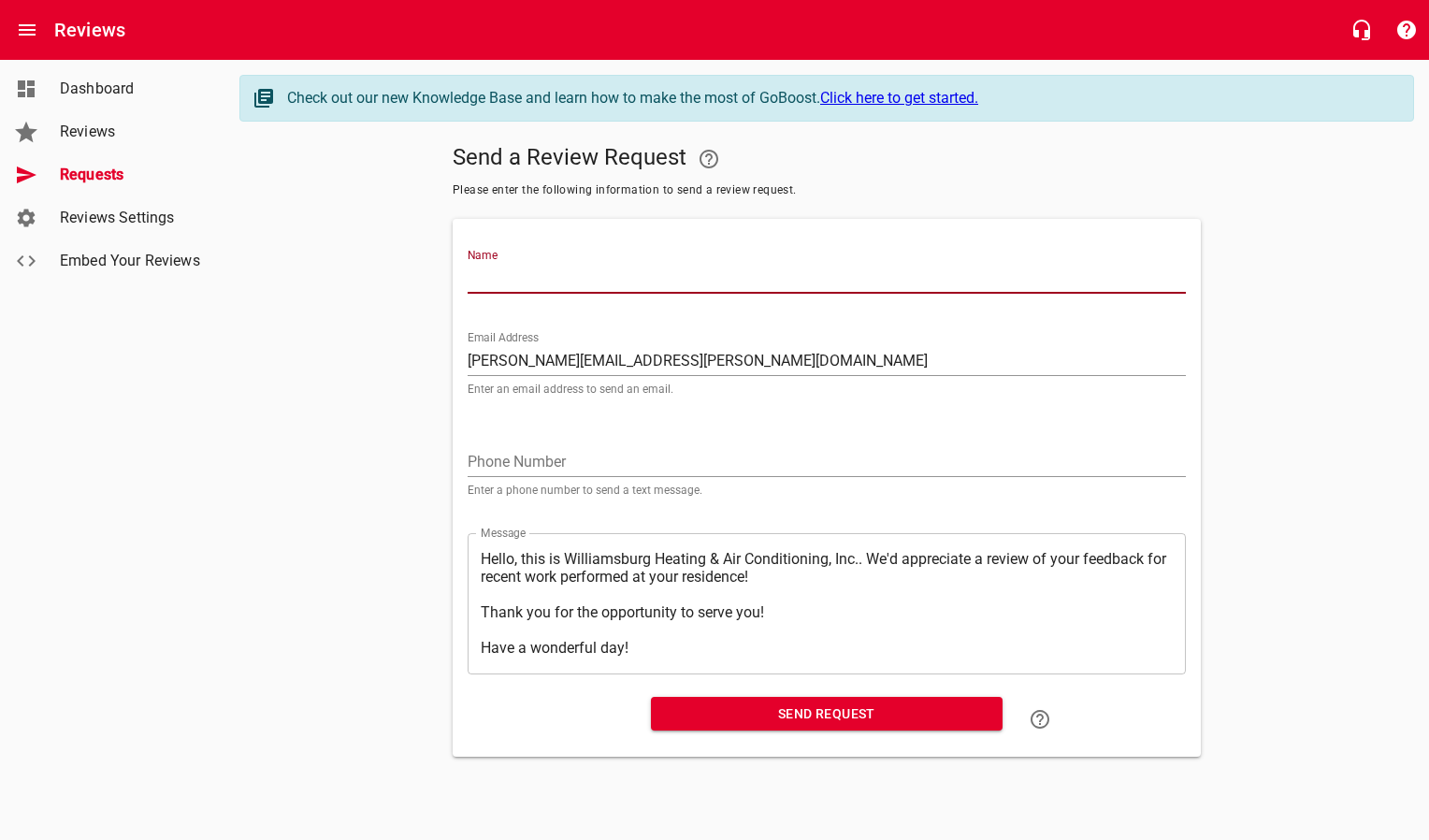
click at [528, 281] on input "Name" at bounding box center [826, 278] width 718 height 30
type input "[PERSON_NAME] & [PERSON_NAME]"
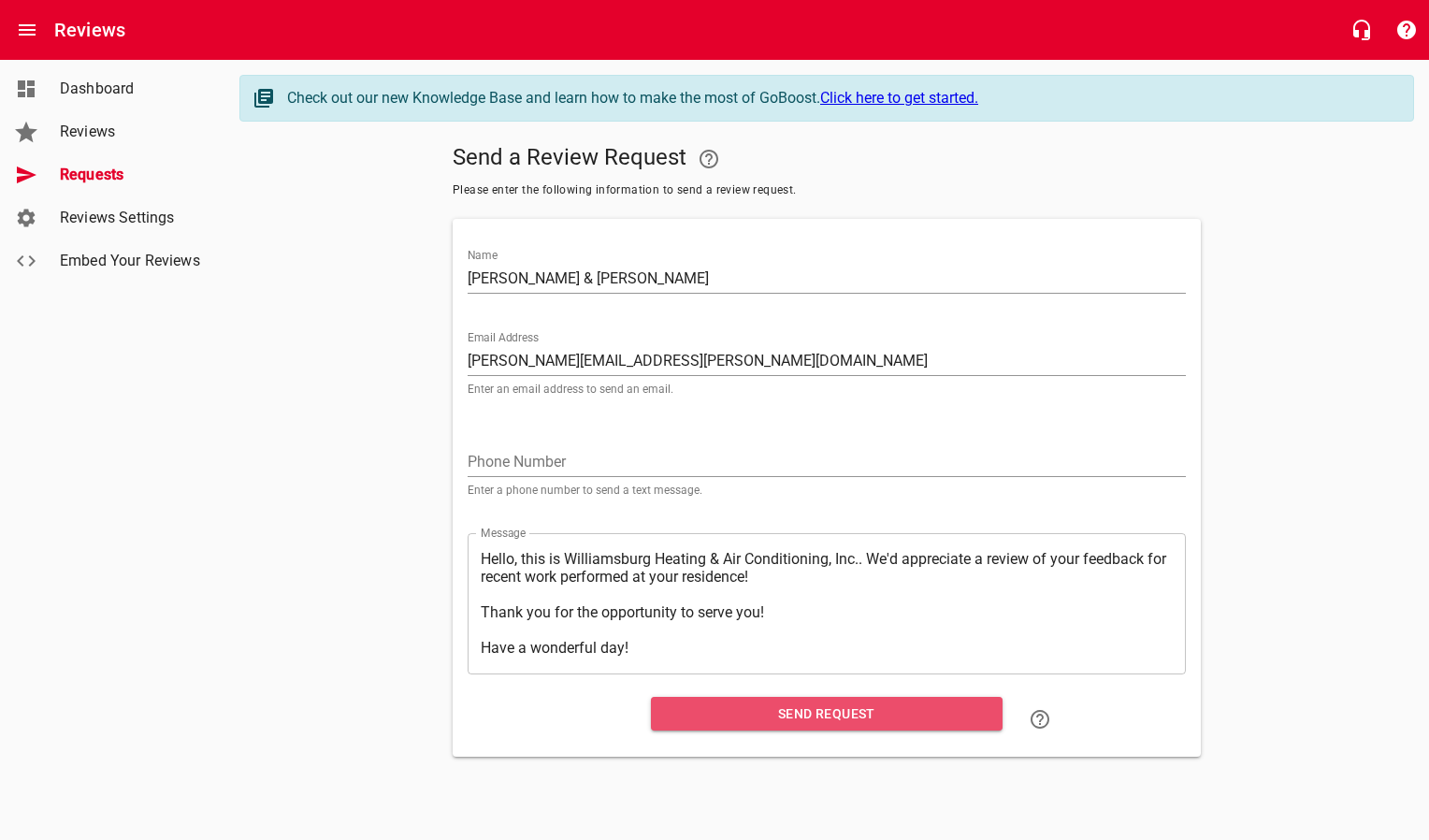
click at [727, 707] on span "Send Request" at bounding box center [826, 714] width 321 height 23
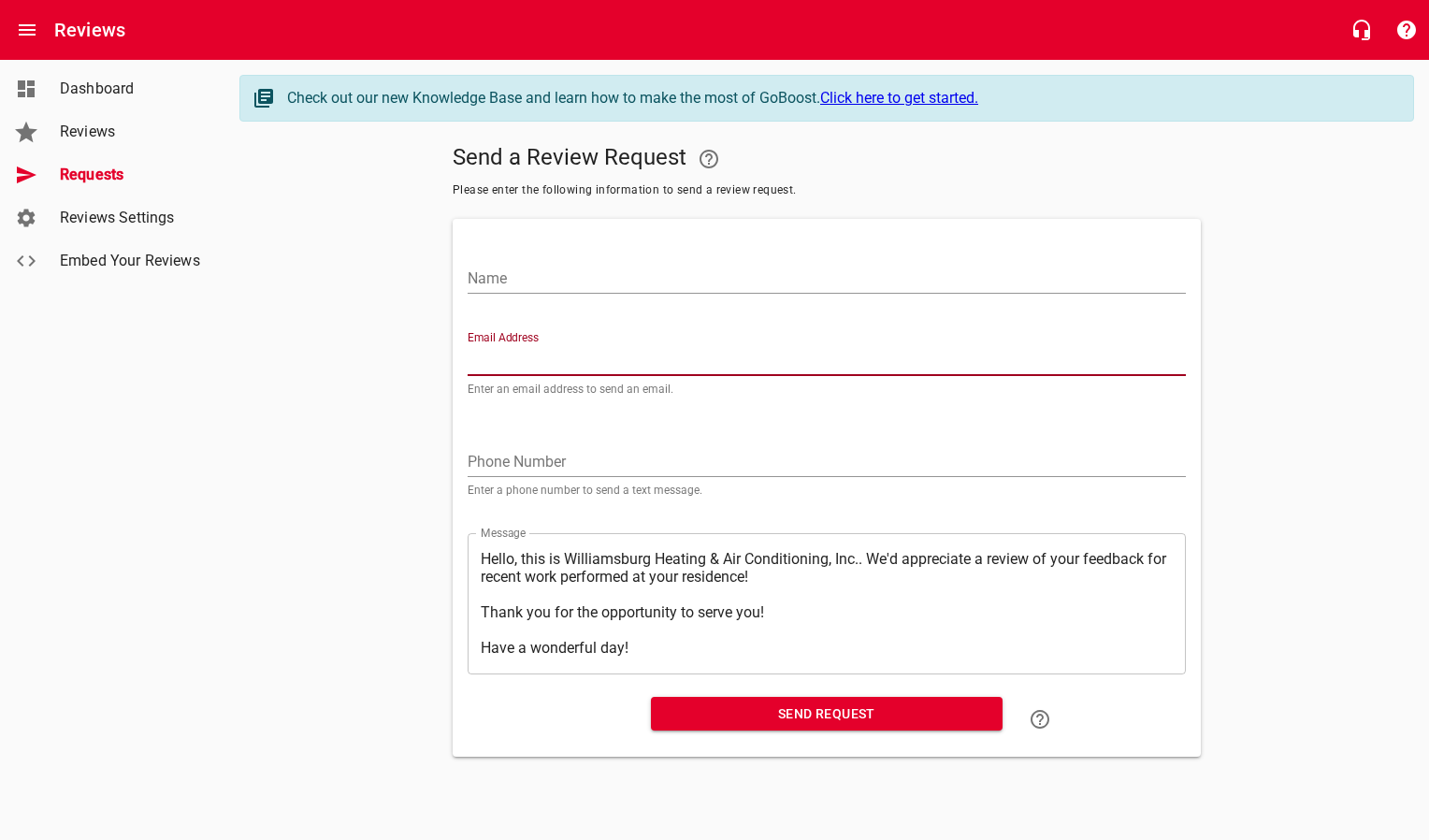
click at [562, 359] on input "Email Address" at bounding box center [826, 360] width 718 height 30
paste input "[EMAIL_ADDRESS][DOMAIN_NAME]"
type input "[EMAIL_ADDRESS][DOMAIN_NAME]"
click at [564, 285] on input "Name" at bounding box center [826, 278] width 718 height 30
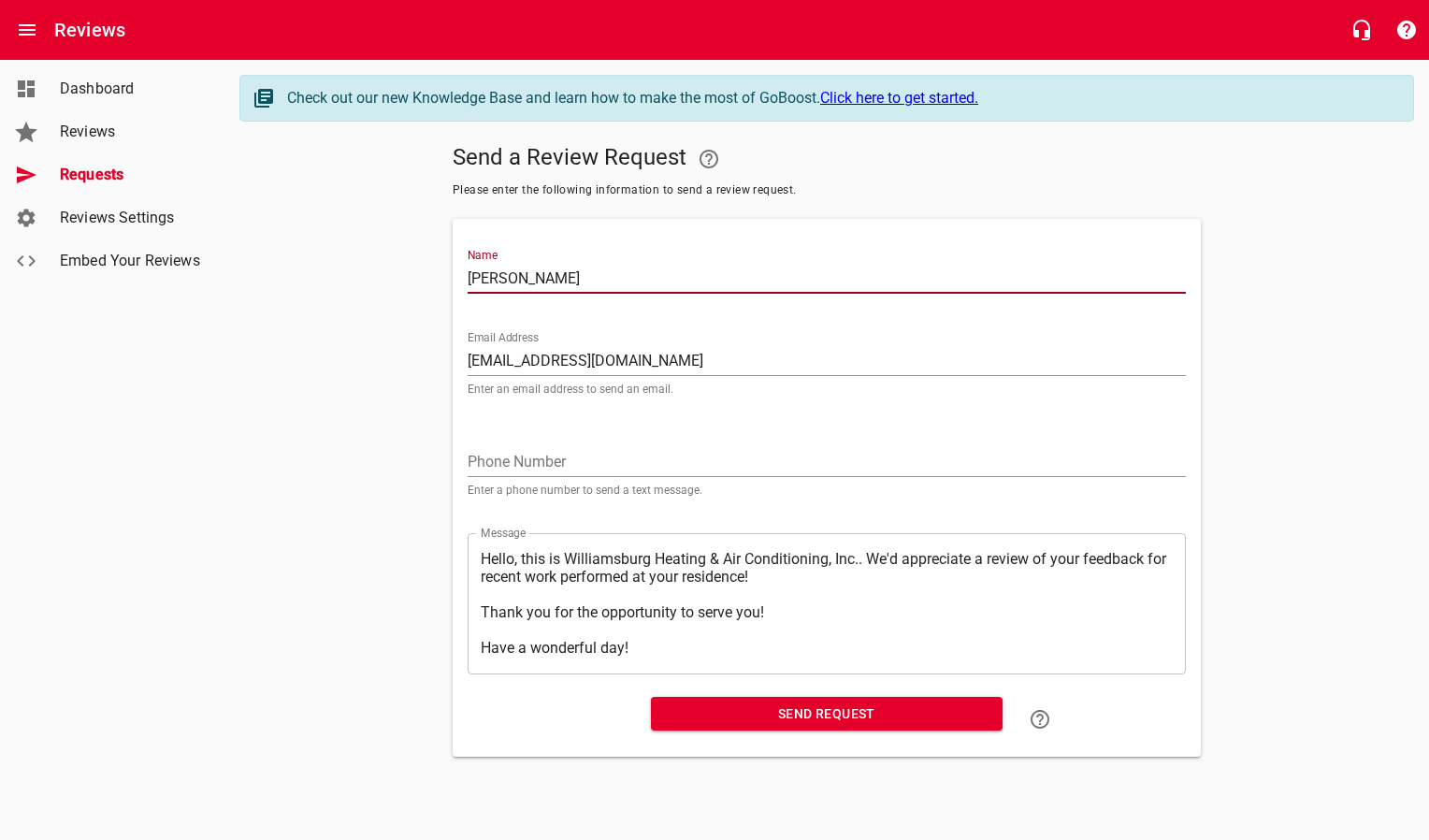
type input "[PERSON_NAME]"
click at [710, 717] on span "Send Request" at bounding box center [826, 714] width 321 height 23
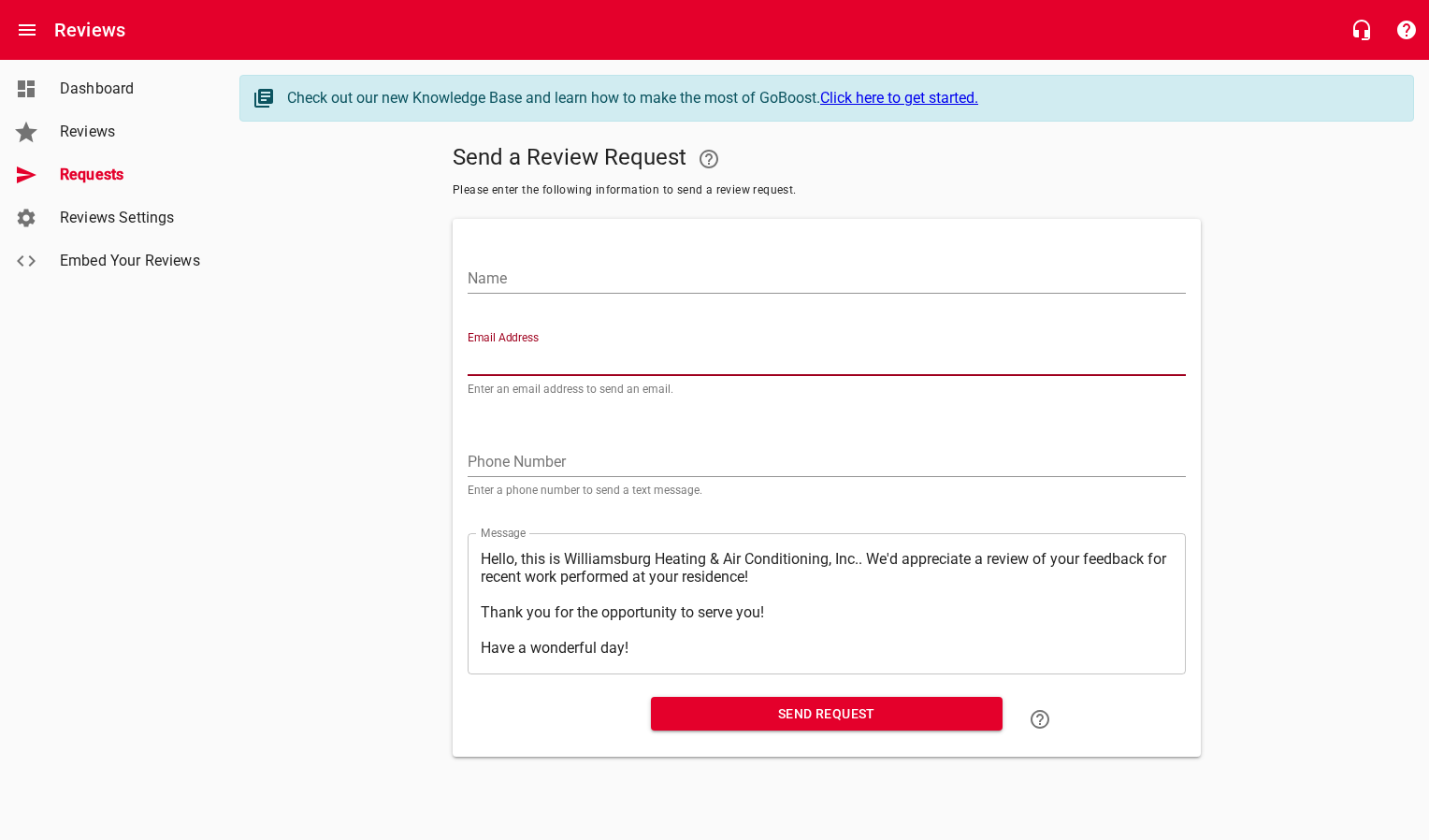
click at [562, 365] on input "Email Address" at bounding box center [826, 360] width 718 height 30
paste input "[EMAIL_ADDRESS][DOMAIN_NAME]"
type input "[EMAIL_ADDRESS][DOMAIN_NAME]"
click at [593, 280] on input "Name" at bounding box center [826, 278] width 718 height 30
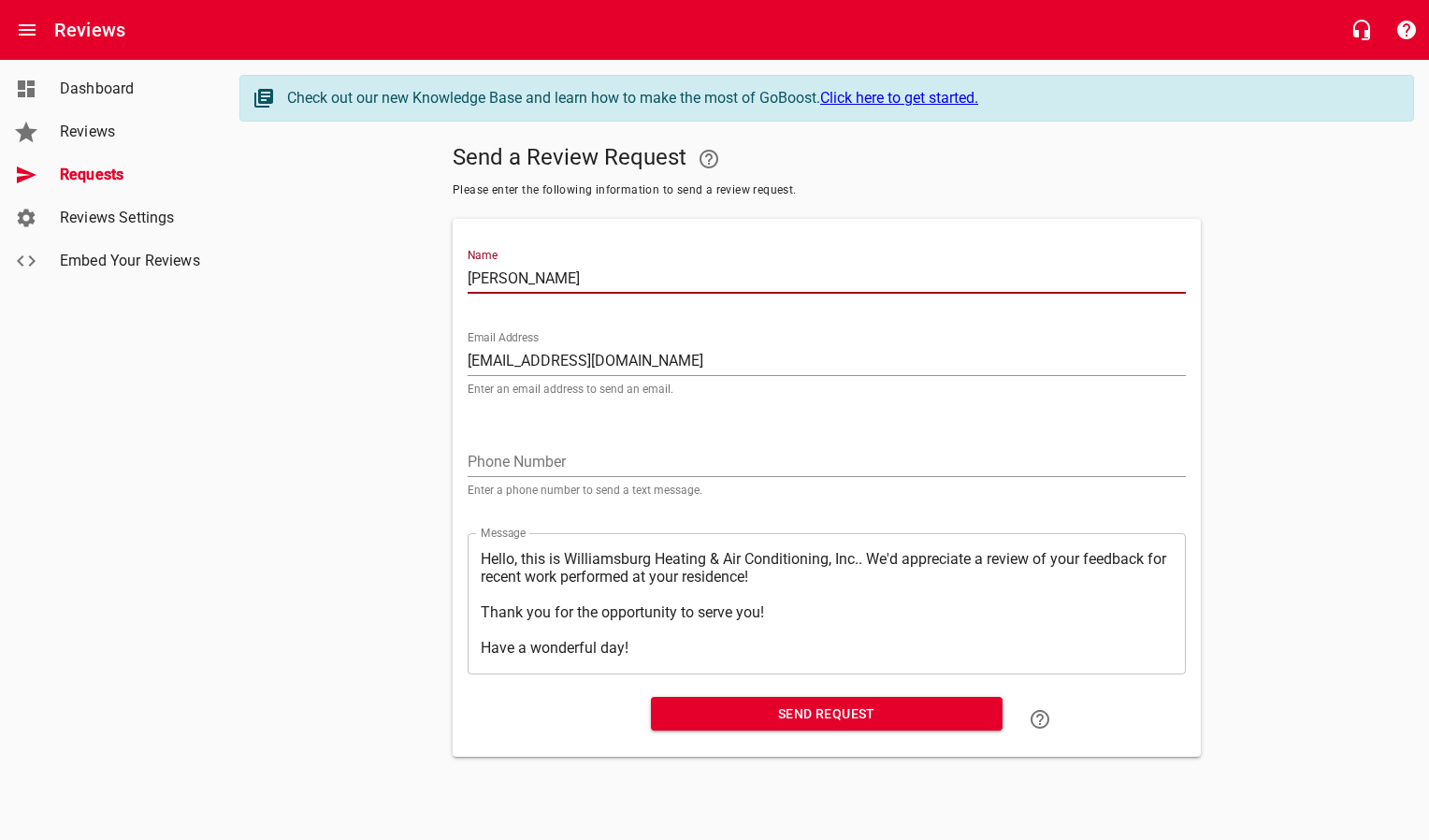
type input "[PERSON_NAME]"
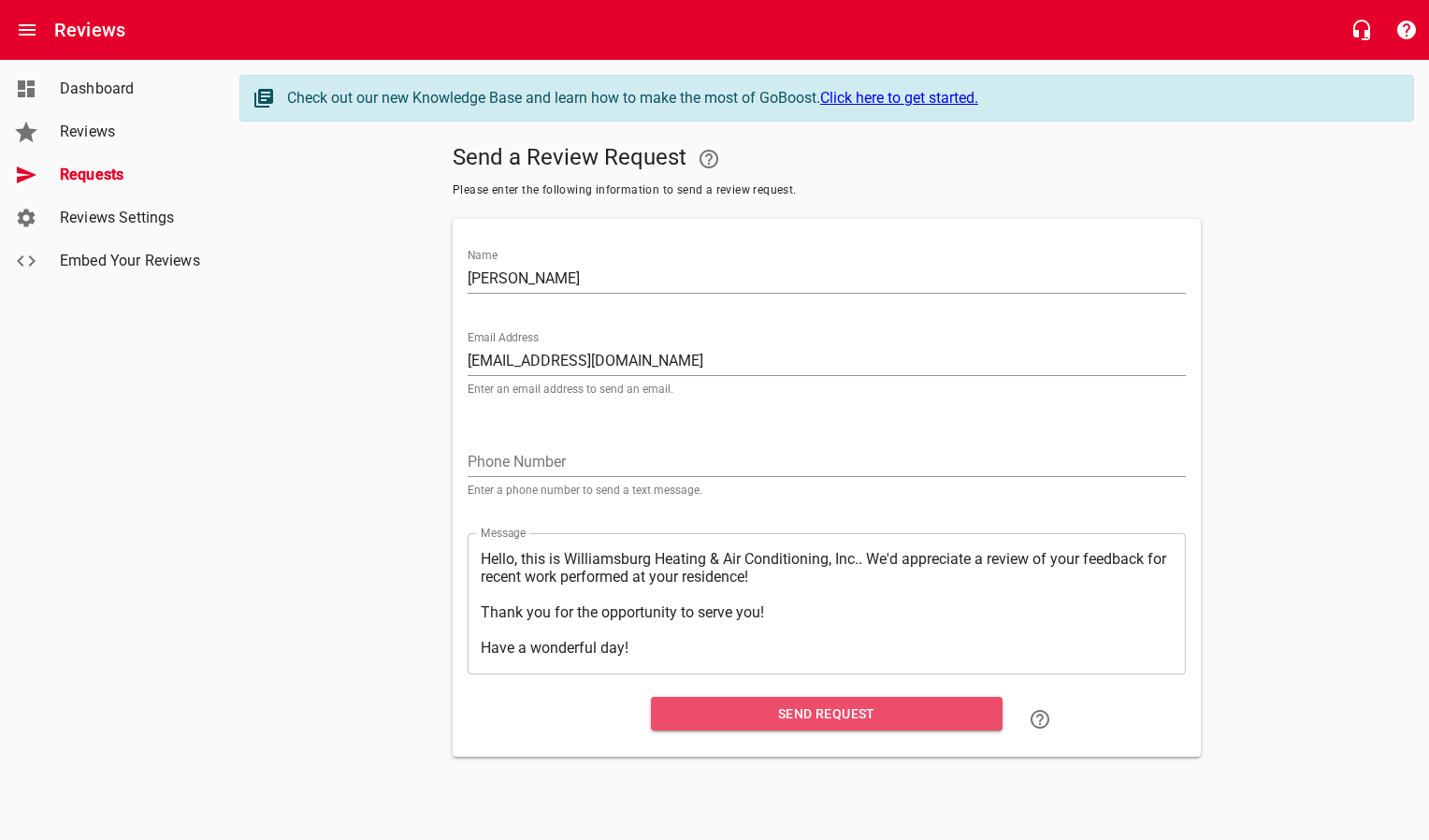
click at [748, 716] on span "Send Request" at bounding box center [826, 714] width 321 height 23
